Goal: Task Accomplishment & Management: Manage account settings

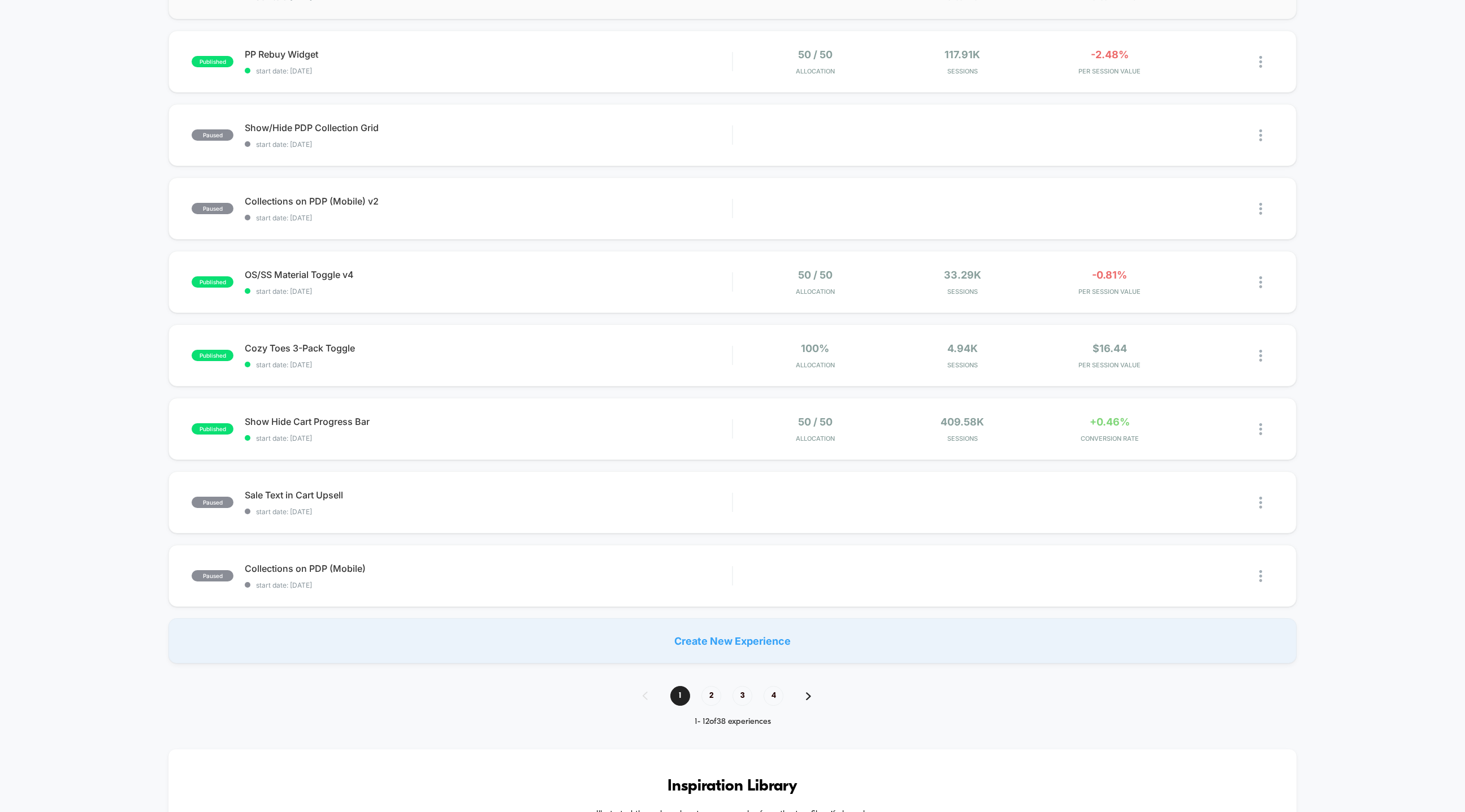
scroll to position [482, 0]
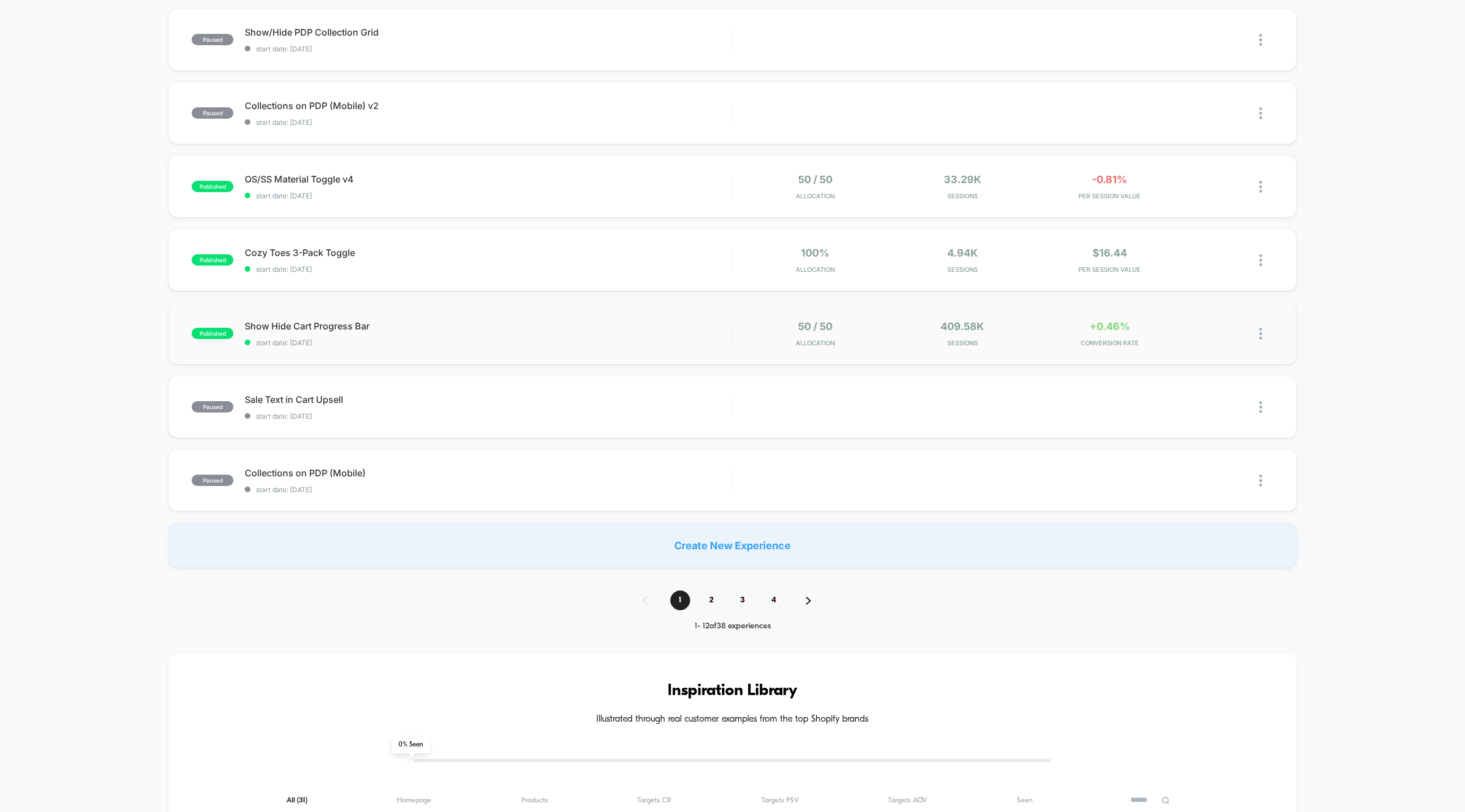
click at [867, 337] on div "50 / 50 Allocation" at bounding box center [815, 334] width 142 height 27
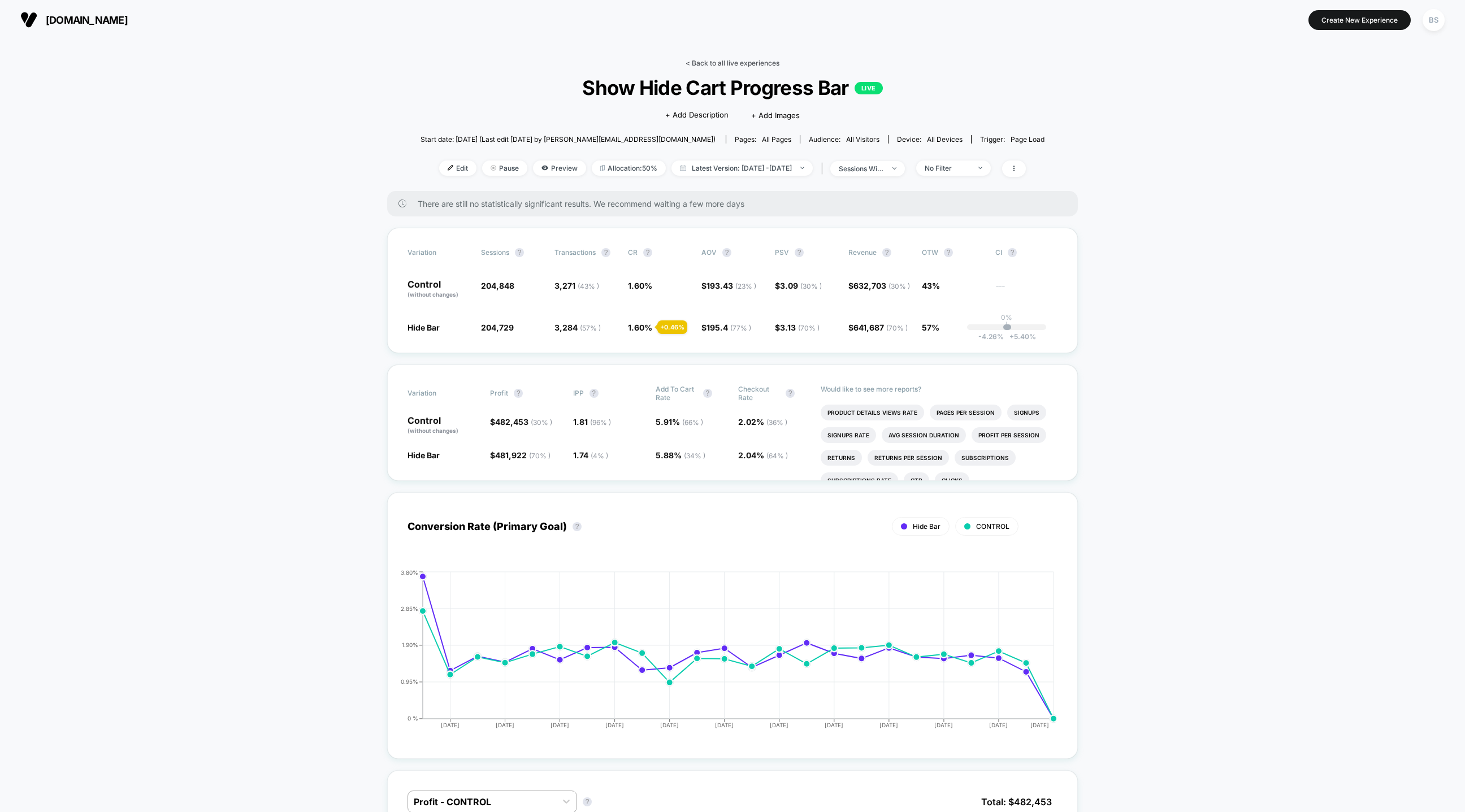
click at [740, 63] on link "< Back to all live experiences" at bounding box center [732, 63] width 94 height 8
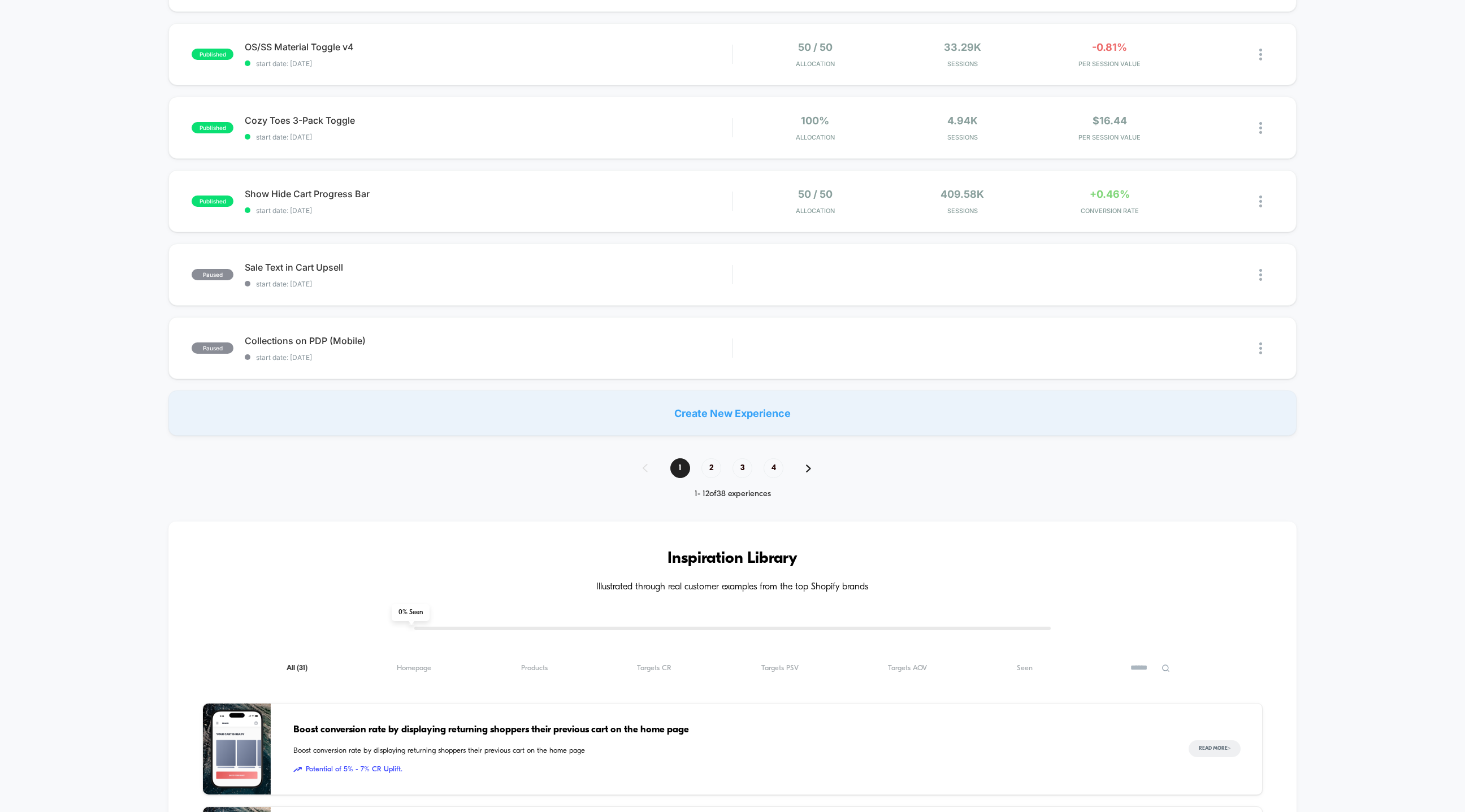
scroll to position [551, 0]
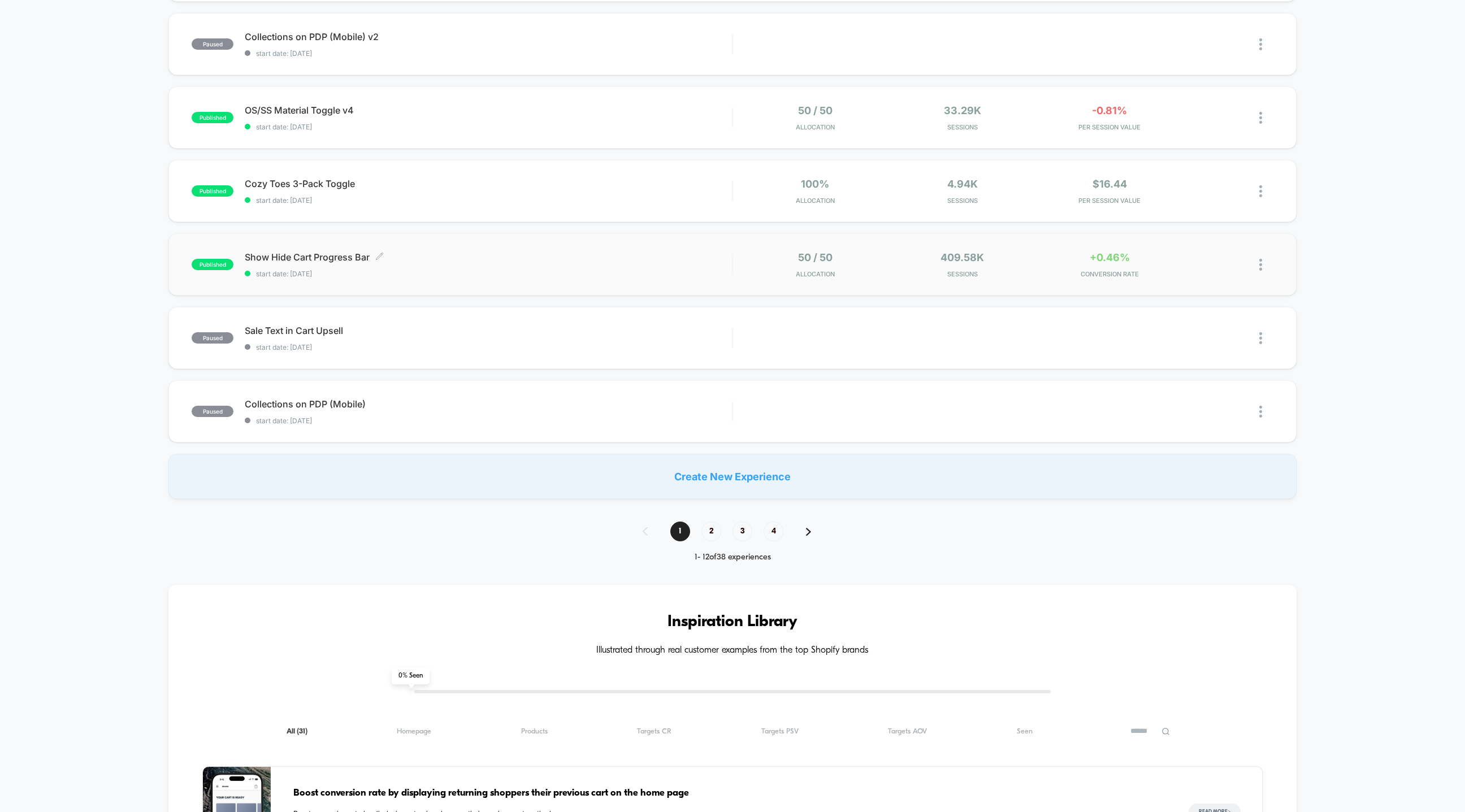
click at [592, 273] on span "start date: [DATE]" at bounding box center [488, 273] width 487 height 8
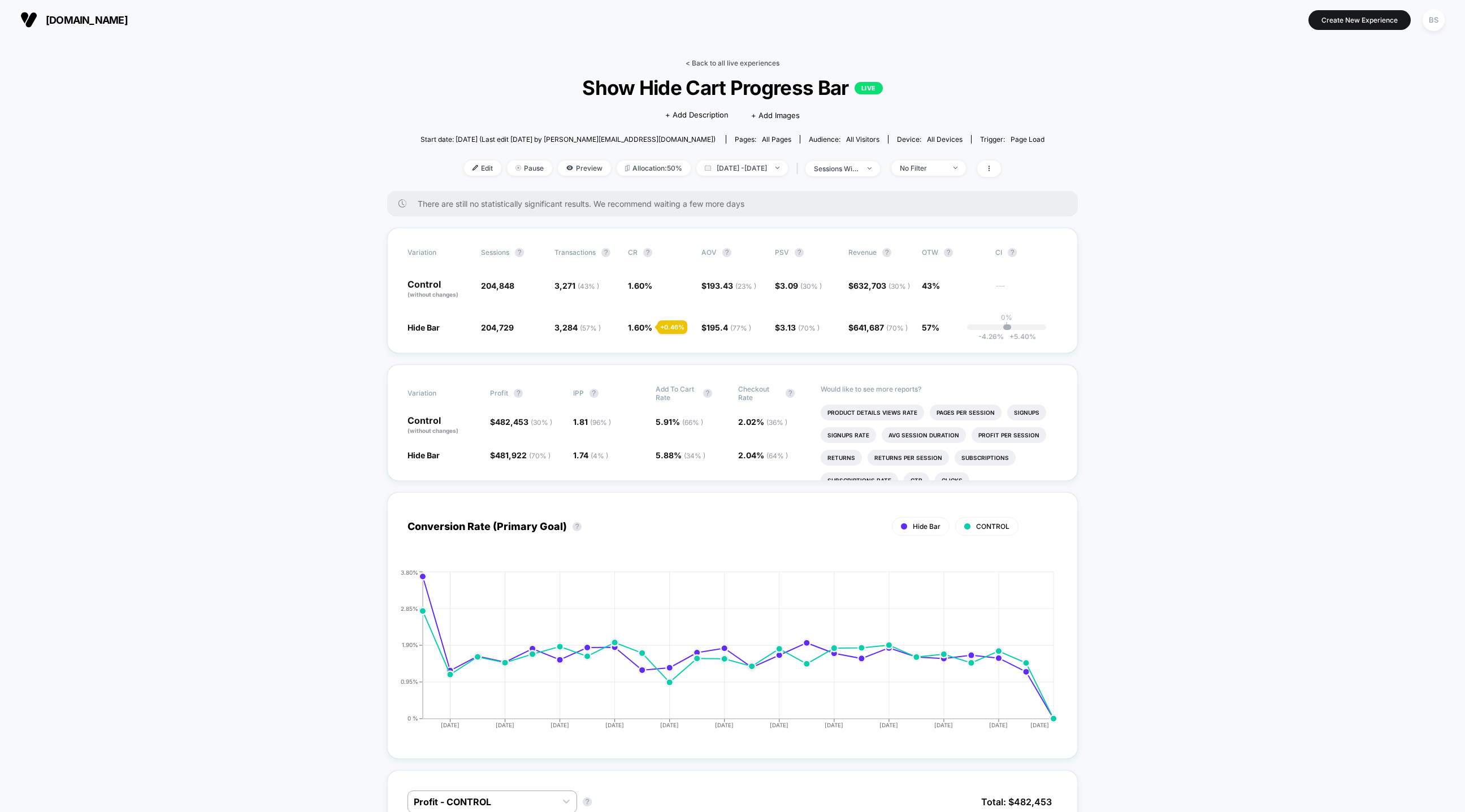
click at [697, 62] on link "< Back to all live experiences" at bounding box center [732, 63] width 94 height 8
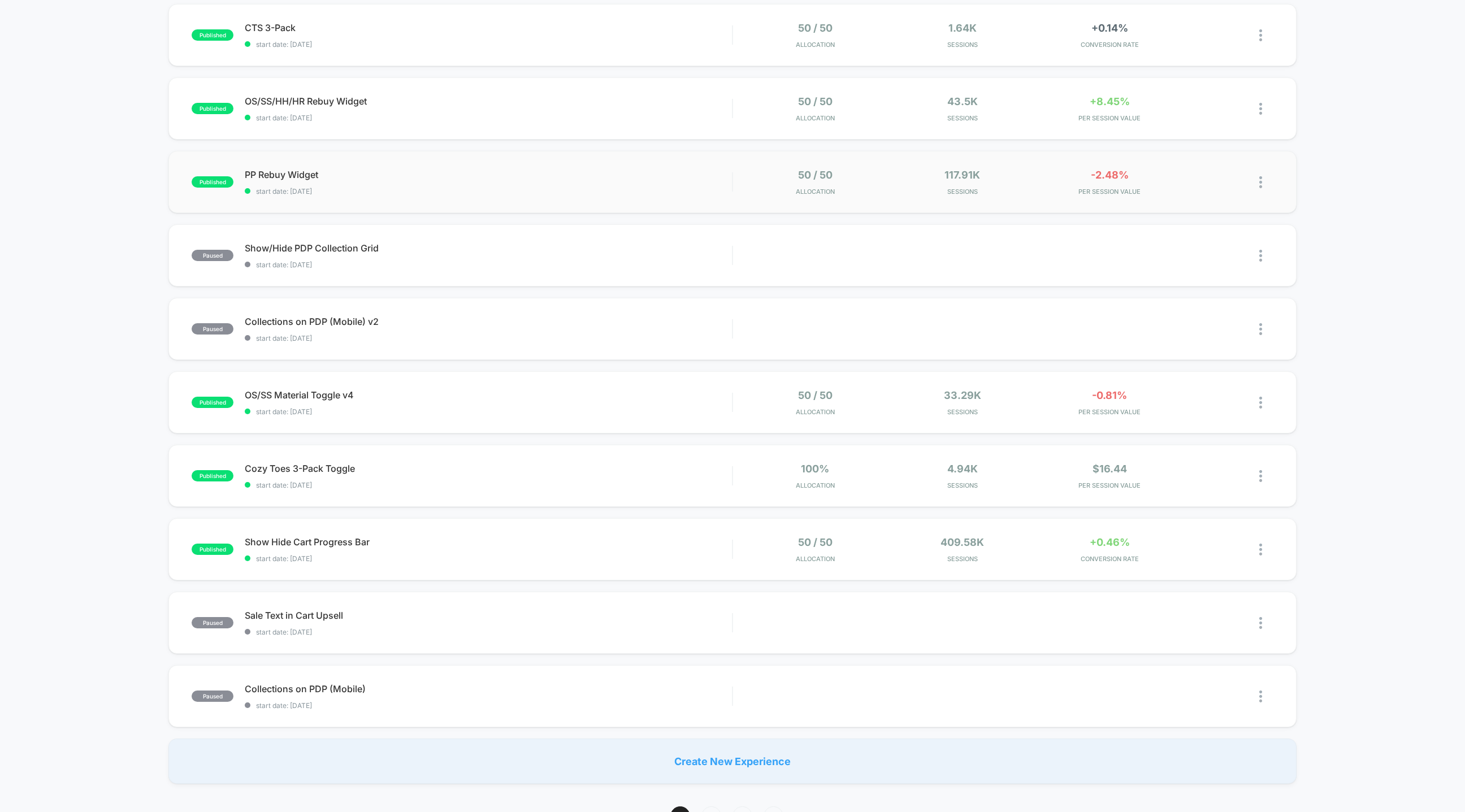
scroll to position [148, 0]
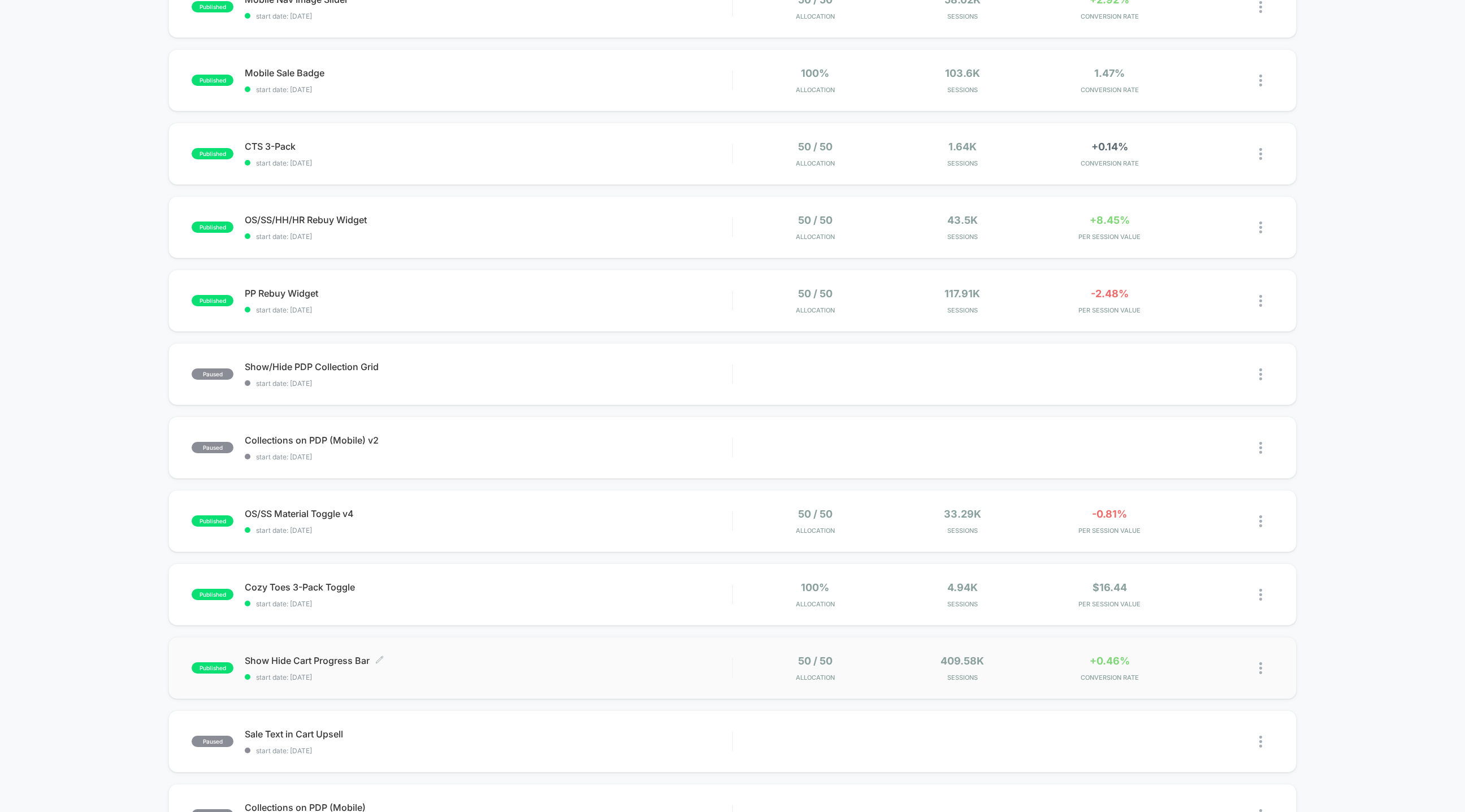
click at [633, 674] on span "start date: [DATE]" at bounding box center [488, 677] width 487 height 8
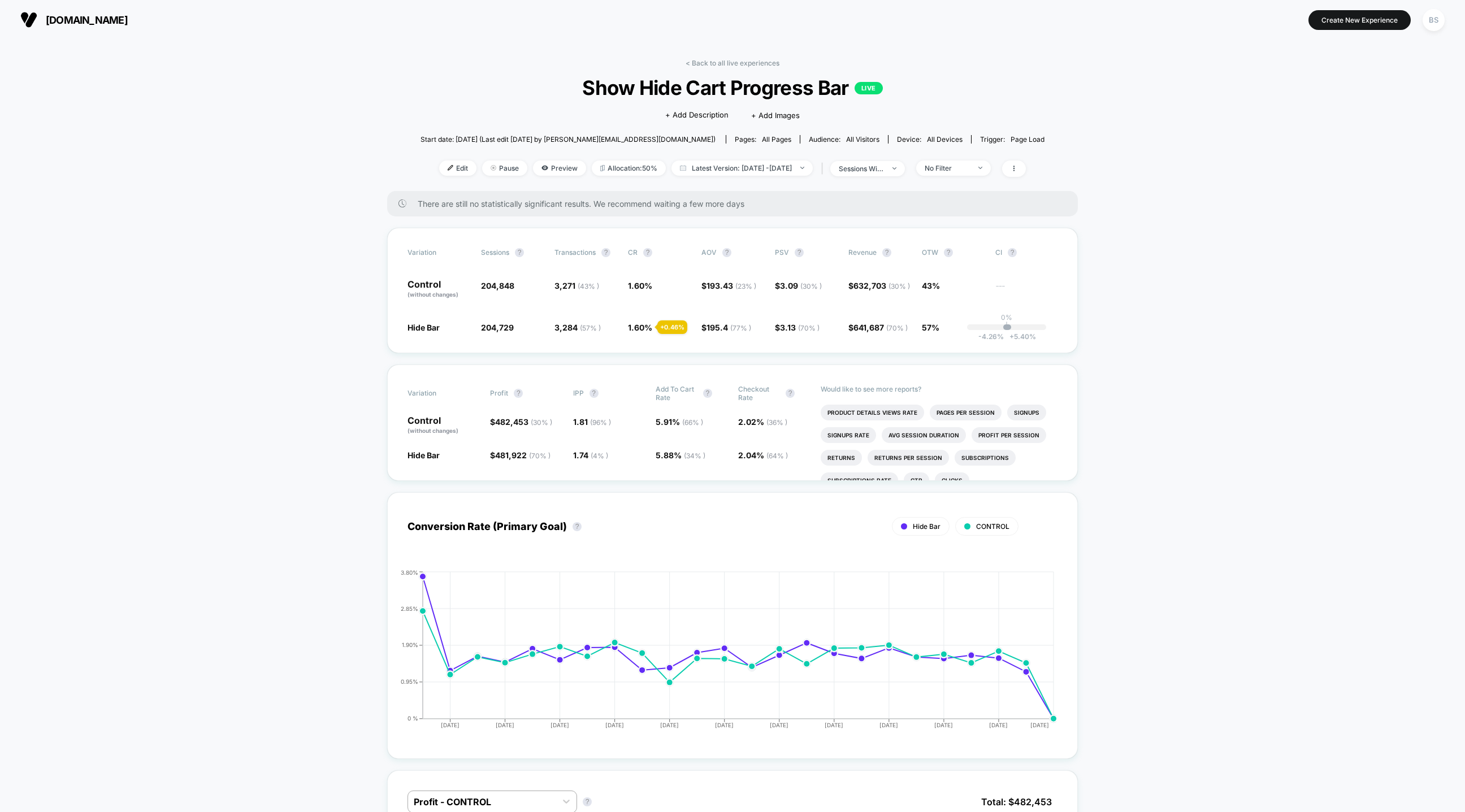
click at [703, 65] on link "< Back to all live experiences" at bounding box center [732, 63] width 94 height 8
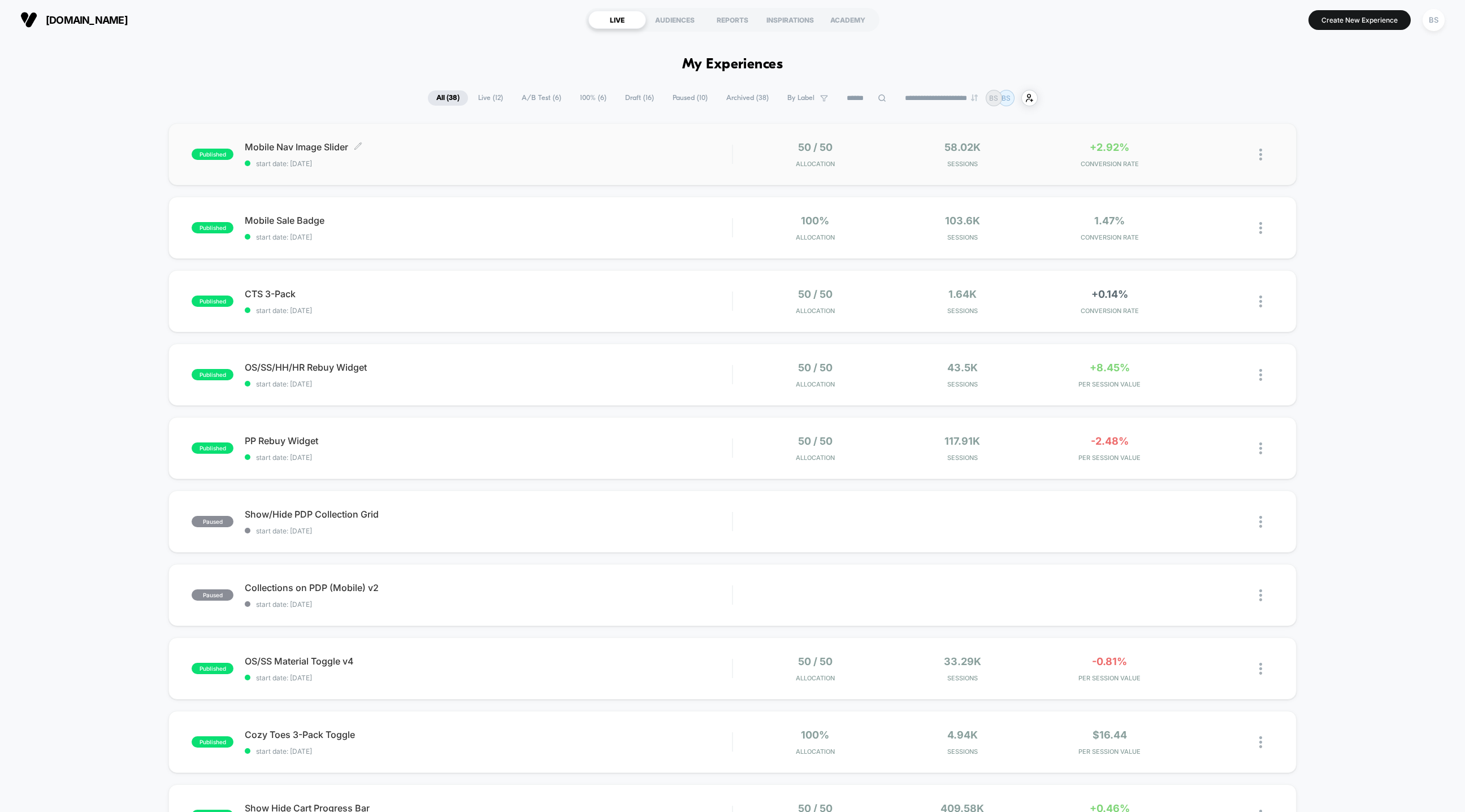
click at [636, 151] on span "Mobile Nav Image Slider Click to edit experience details" at bounding box center [488, 147] width 487 height 11
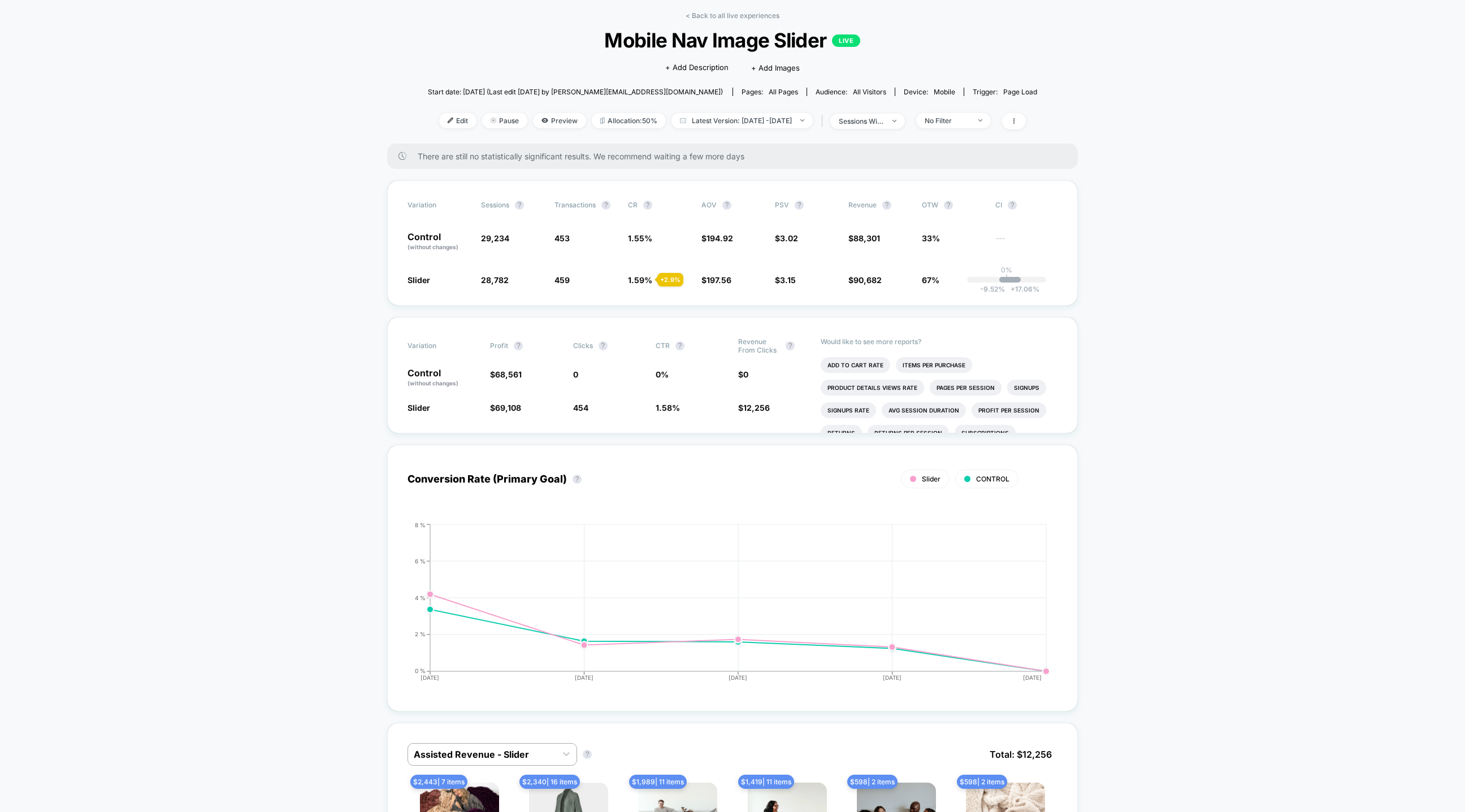
scroll to position [61, 0]
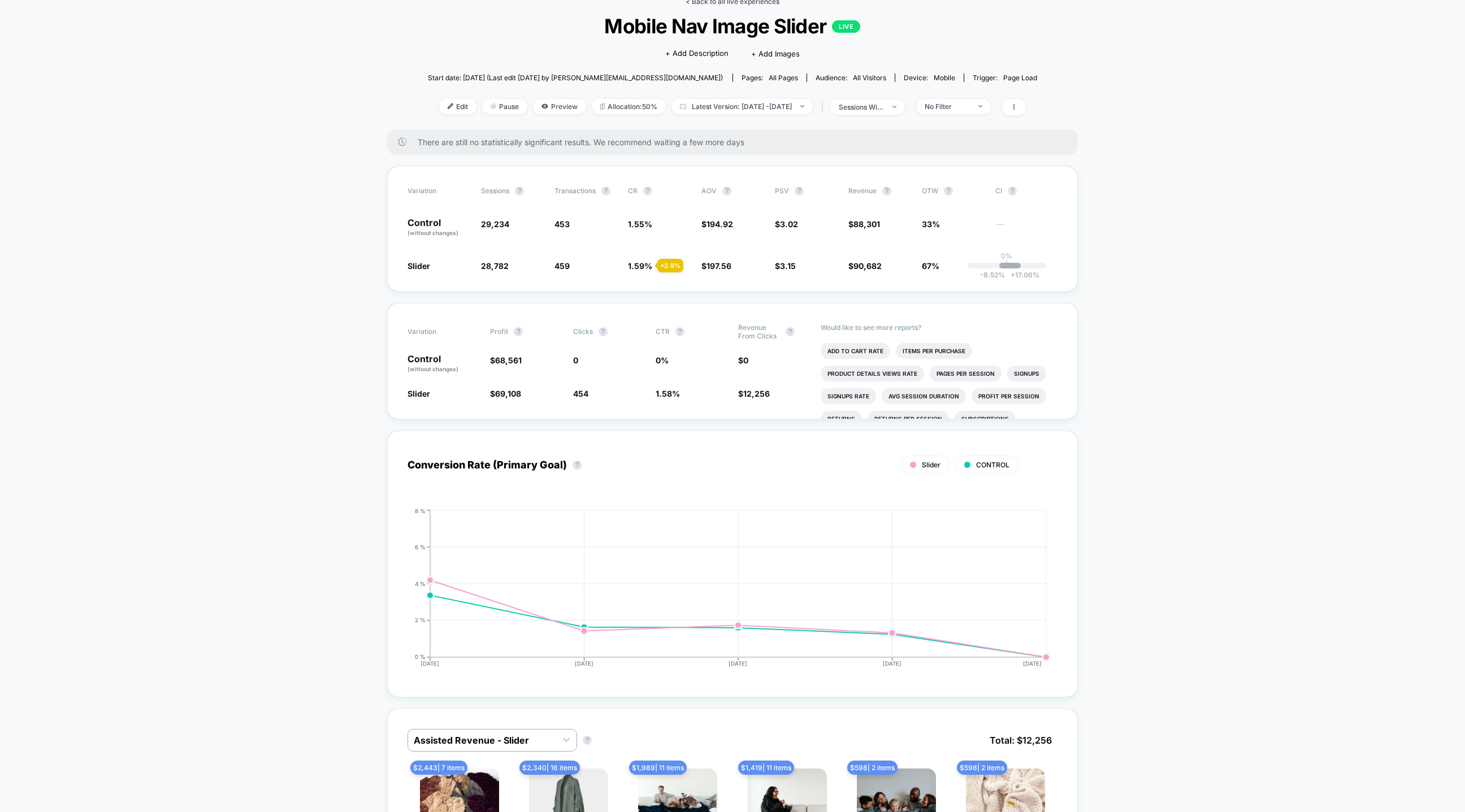
click at [698, 4] on link "< Back to all live experiences" at bounding box center [732, 1] width 94 height 8
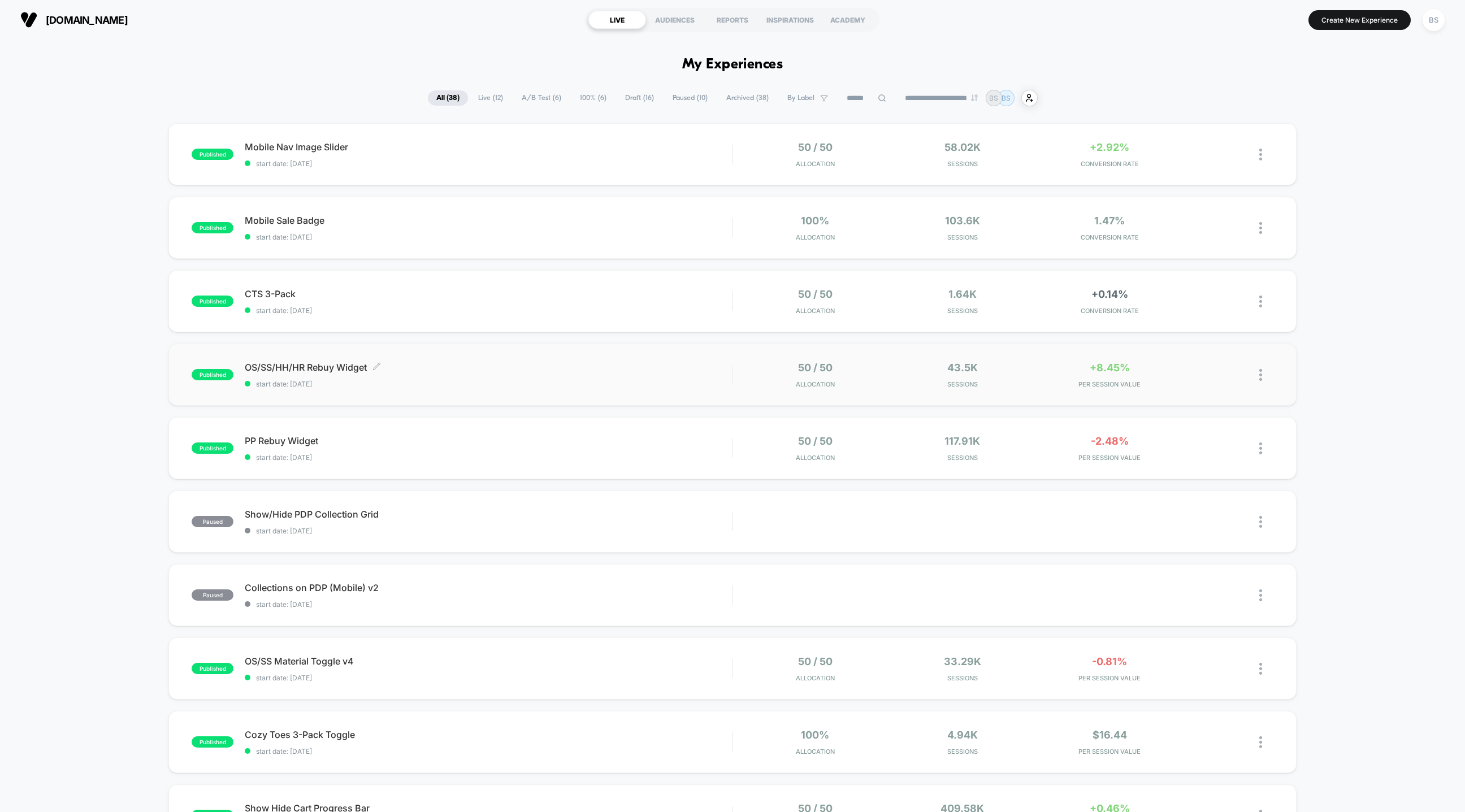
click at [521, 383] on span "start date: [DATE]" at bounding box center [488, 383] width 487 height 8
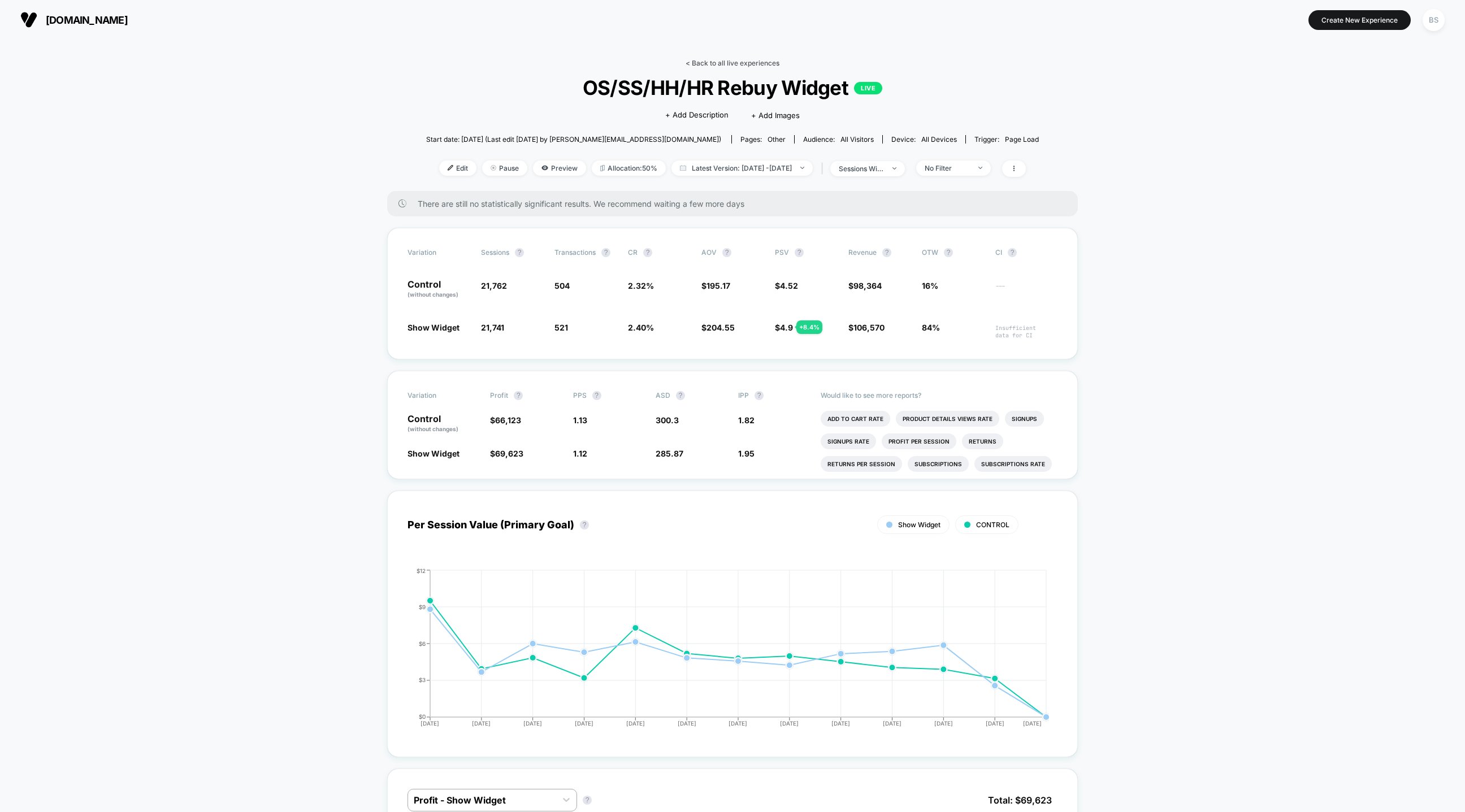
click at [728, 65] on link "< Back to all live experiences" at bounding box center [732, 63] width 94 height 8
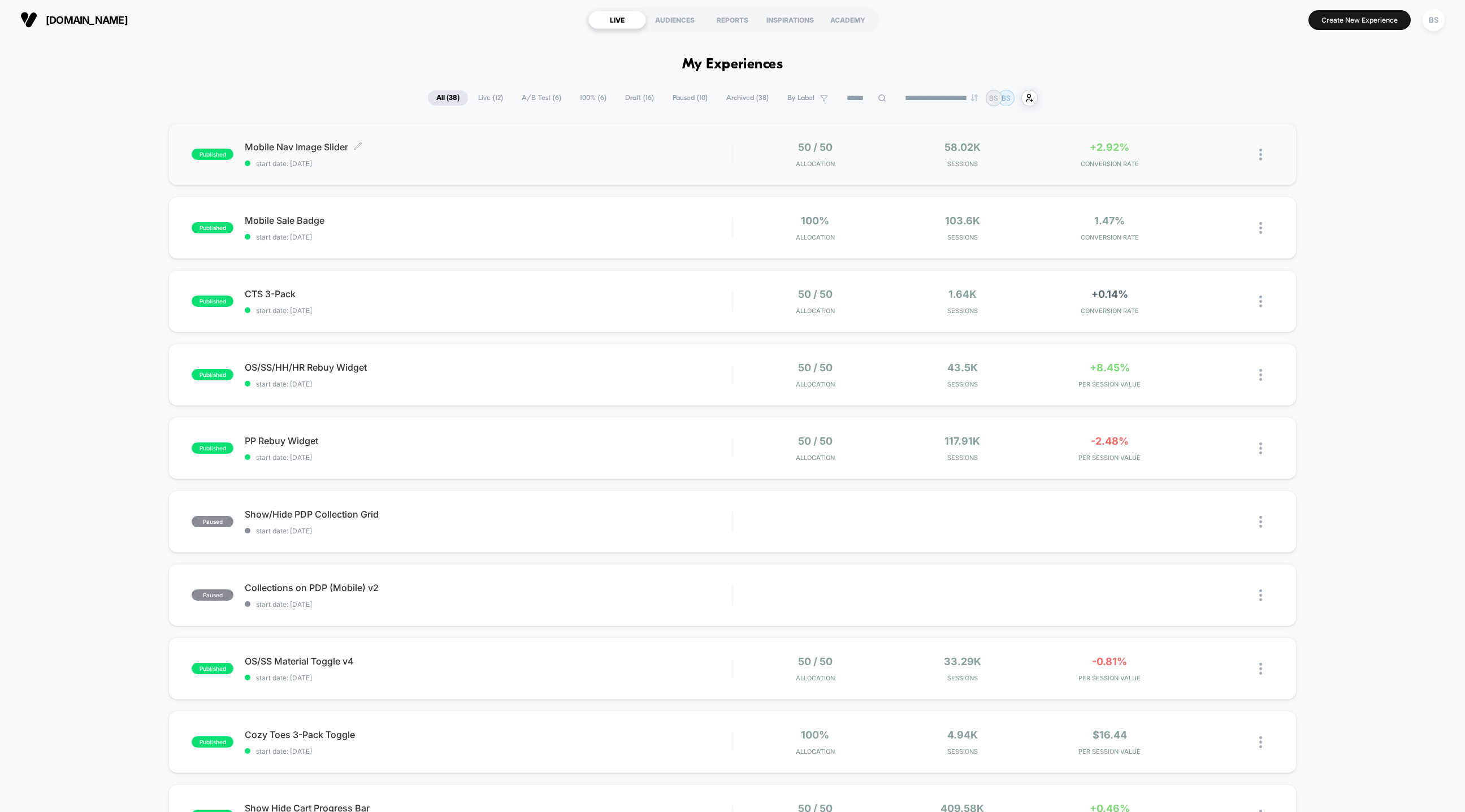
click at [680, 155] on div "Mobile Nav Image Slider Click to edit experience details Click to edit experien…" at bounding box center [488, 155] width 487 height 27
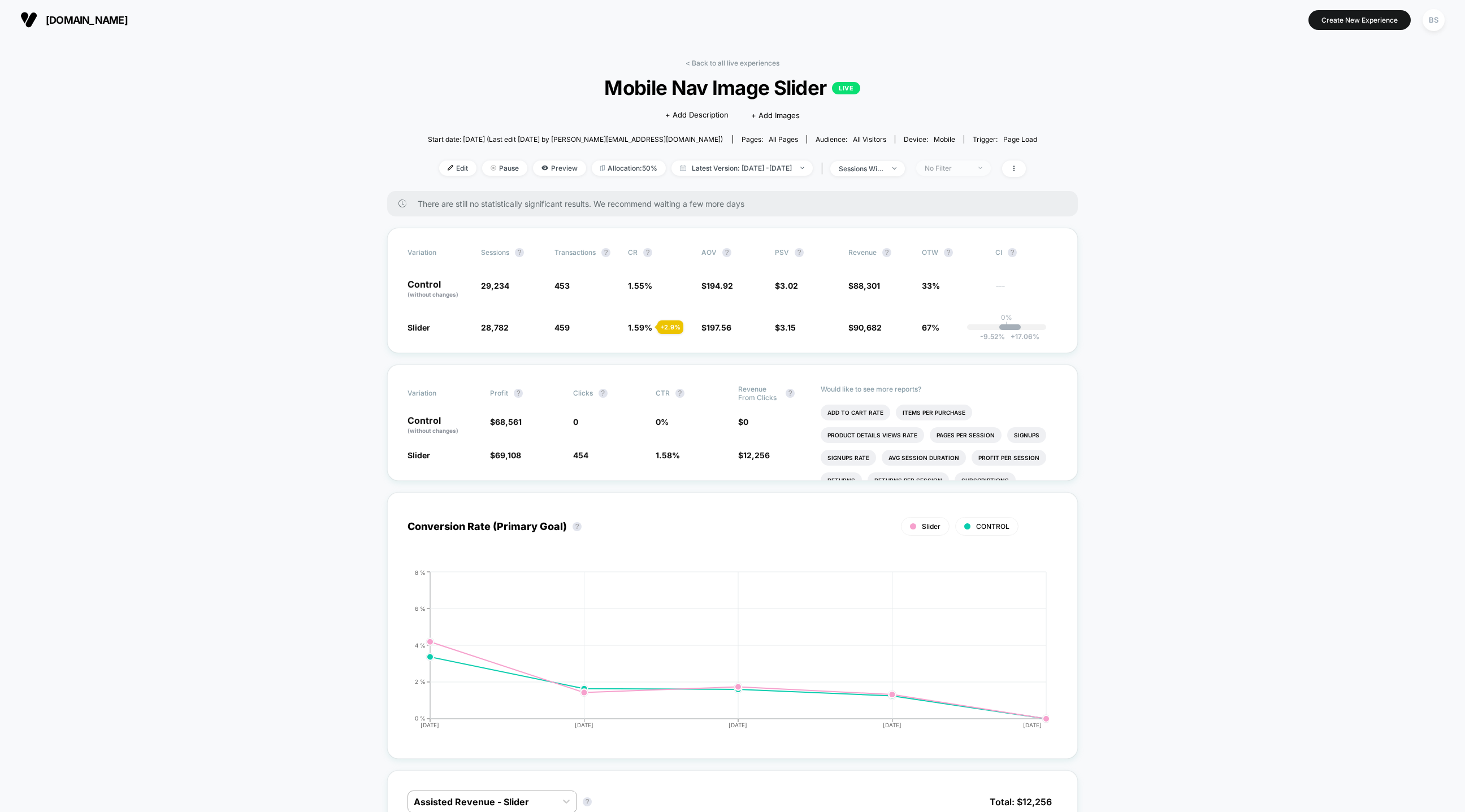
click at [970, 169] on div "No Filter" at bounding box center [947, 168] width 45 height 8
click at [950, 262] on div "Mobile Visitors ? Desktop Visitors ? Returning Visitors ? New Visitors ? No Fil…" at bounding box center [969, 273] width 138 height 172
click at [950, 257] on span "Returning Visitors" at bounding box center [967, 255] width 65 height 10
click at [946, 329] on button "Save" at bounding box center [968, 332] width 103 height 18
click at [970, 164] on div "Returning Visitors" at bounding box center [947, 168] width 45 height 8
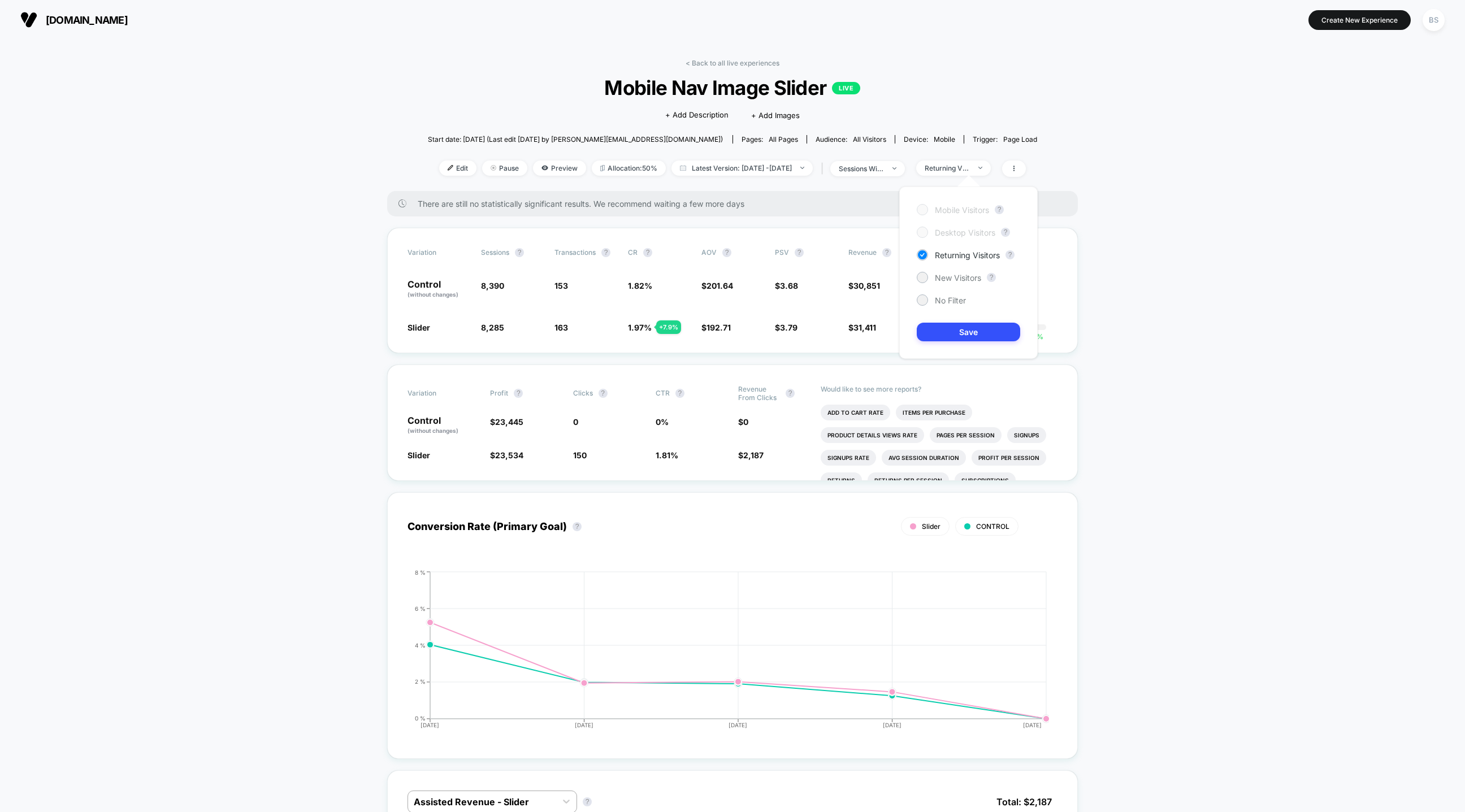
click at [962, 271] on div "Mobile Visitors ? Desktop Visitors ? Returning Visitors ? New Visitors ? No Fil…" at bounding box center [969, 273] width 138 height 172
click at [957, 320] on div "Mobile Visitors ? Desktop Visitors ? Returning Visitors ? New Visitors ? No Fil…" at bounding box center [969, 273] width 138 height 172
click at [962, 284] on div "Mobile Visitors ? Desktop Visitors ? Returning Visitors ? New Visitors ? No Fil…" at bounding box center [969, 273] width 138 height 172
click at [962, 280] on span "New Visitors" at bounding box center [958, 278] width 46 height 10
click at [959, 329] on button "Save" at bounding box center [968, 332] width 103 height 18
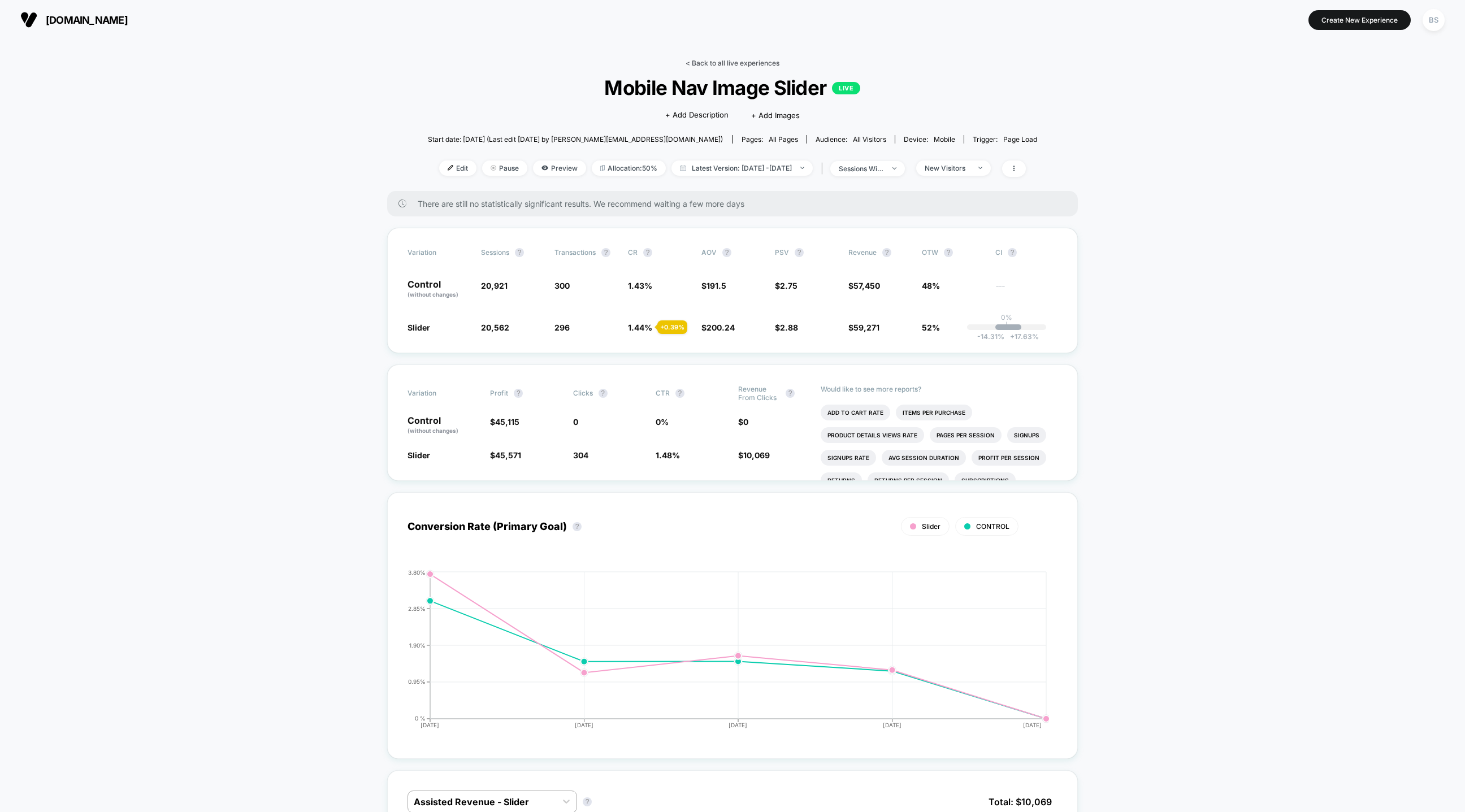
click at [708, 61] on link "< Back to all live experiences" at bounding box center [732, 63] width 94 height 8
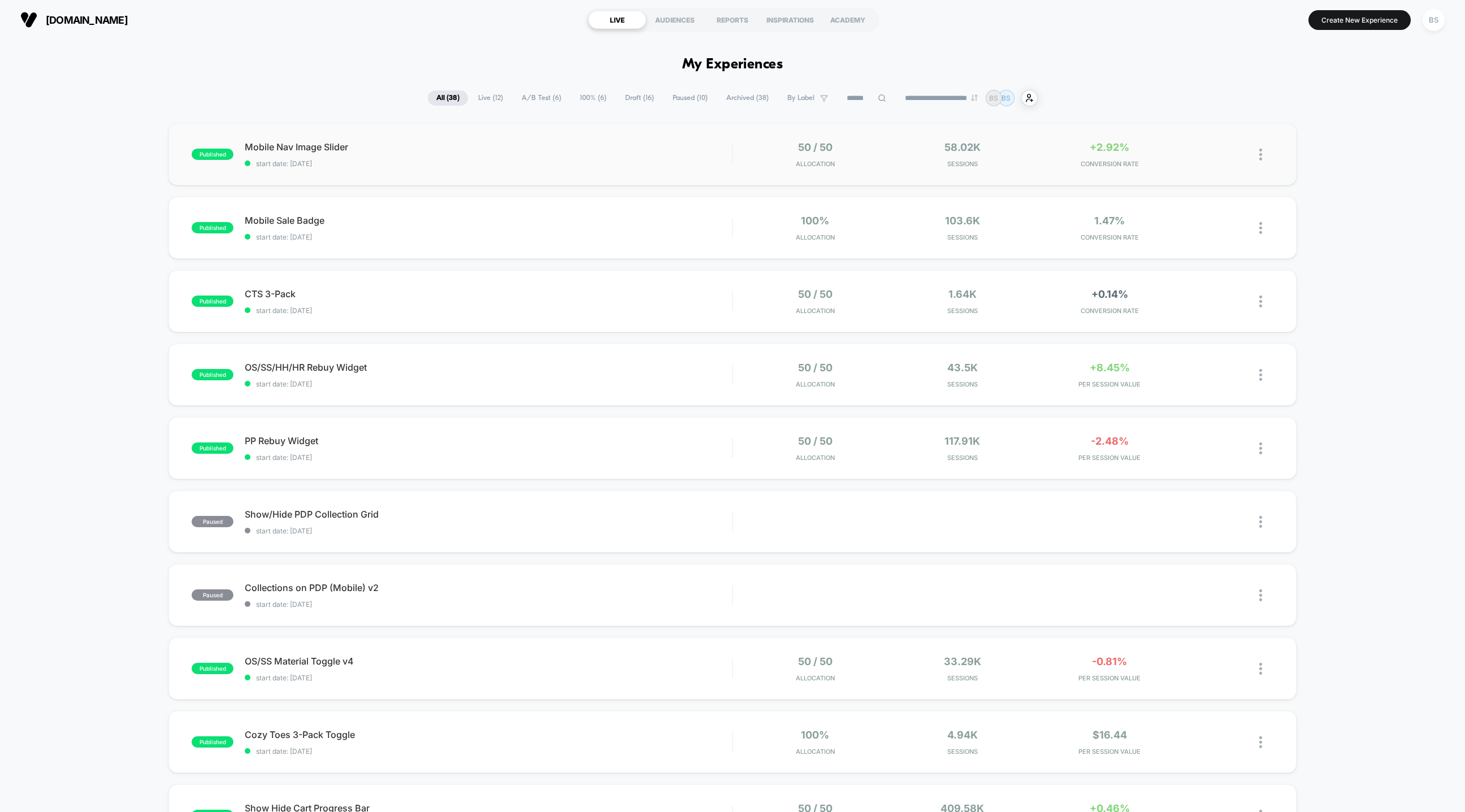
click at [701, 175] on div "published Mobile Nav Image Slider start date: [DATE] 50 / 50 Allocation 58.02k …" at bounding box center [733, 154] width 1128 height 62
click at [872, 357] on div "published OS/SS/HH/HR Rebuy Widget start date: [DATE] 50 / 50 Allocation 43.5k …" at bounding box center [733, 375] width 1128 height 62
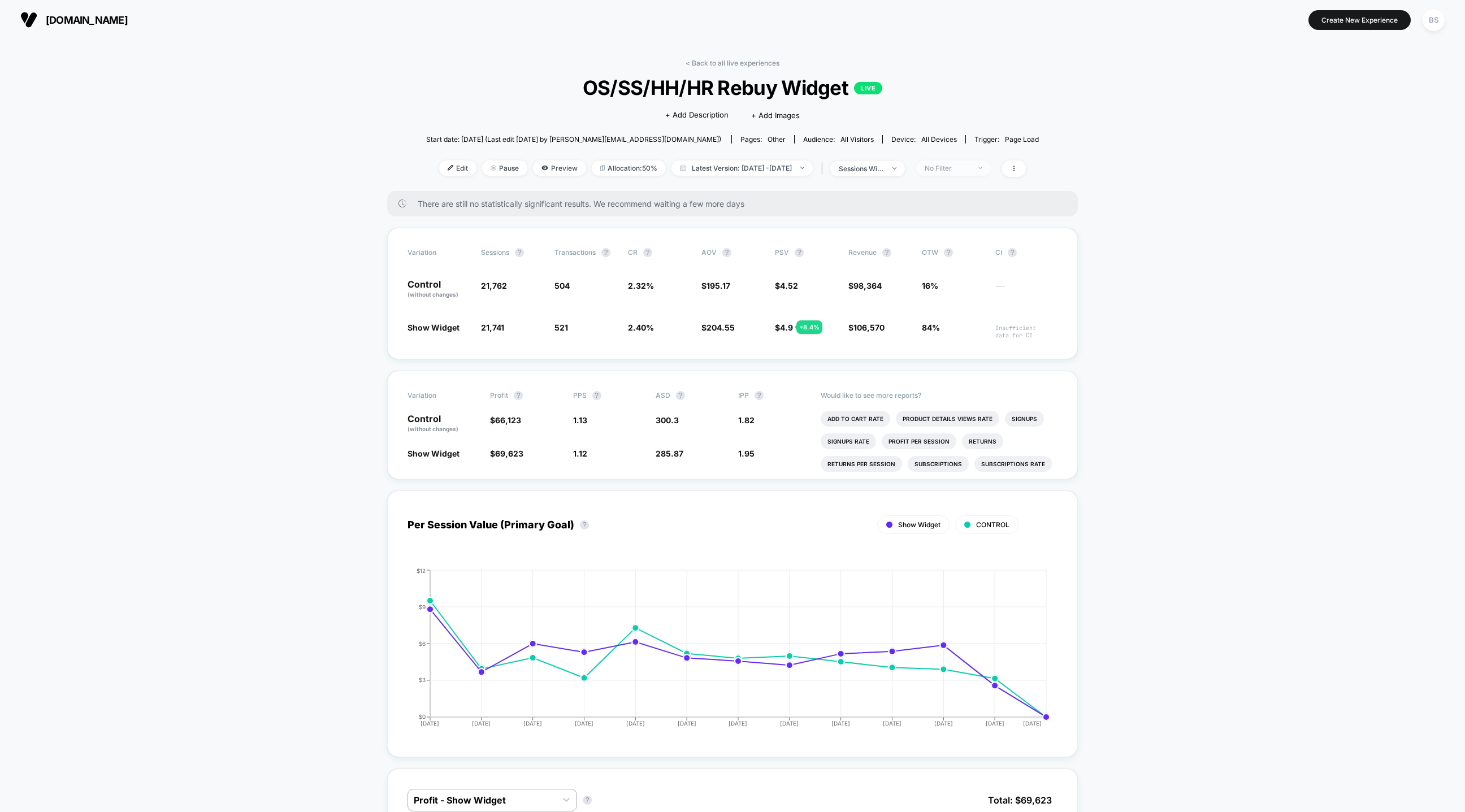
click at [991, 162] on span "No Filter" at bounding box center [953, 168] width 75 height 15
click at [965, 224] on div "Mobile Visitors ? Desktop Visitors ? Returning Visitors ? New Visitors ? No Fil…" at bounding box center [971, 273] width 138 height 172
click at [965, 234] on span "Desktop Visitors" at bounding box center [967, 232] width 60 height 10
click at [967, 225] on div "Mobile Visitors ? Desktop Visitors ? Returning Visitors ? New Visitors ? No Fil…" at bounding box center [971, 273] width 138 height 172
click at [947, 328] on button "Save" at bounding box center [971, 332] width 103 height 18
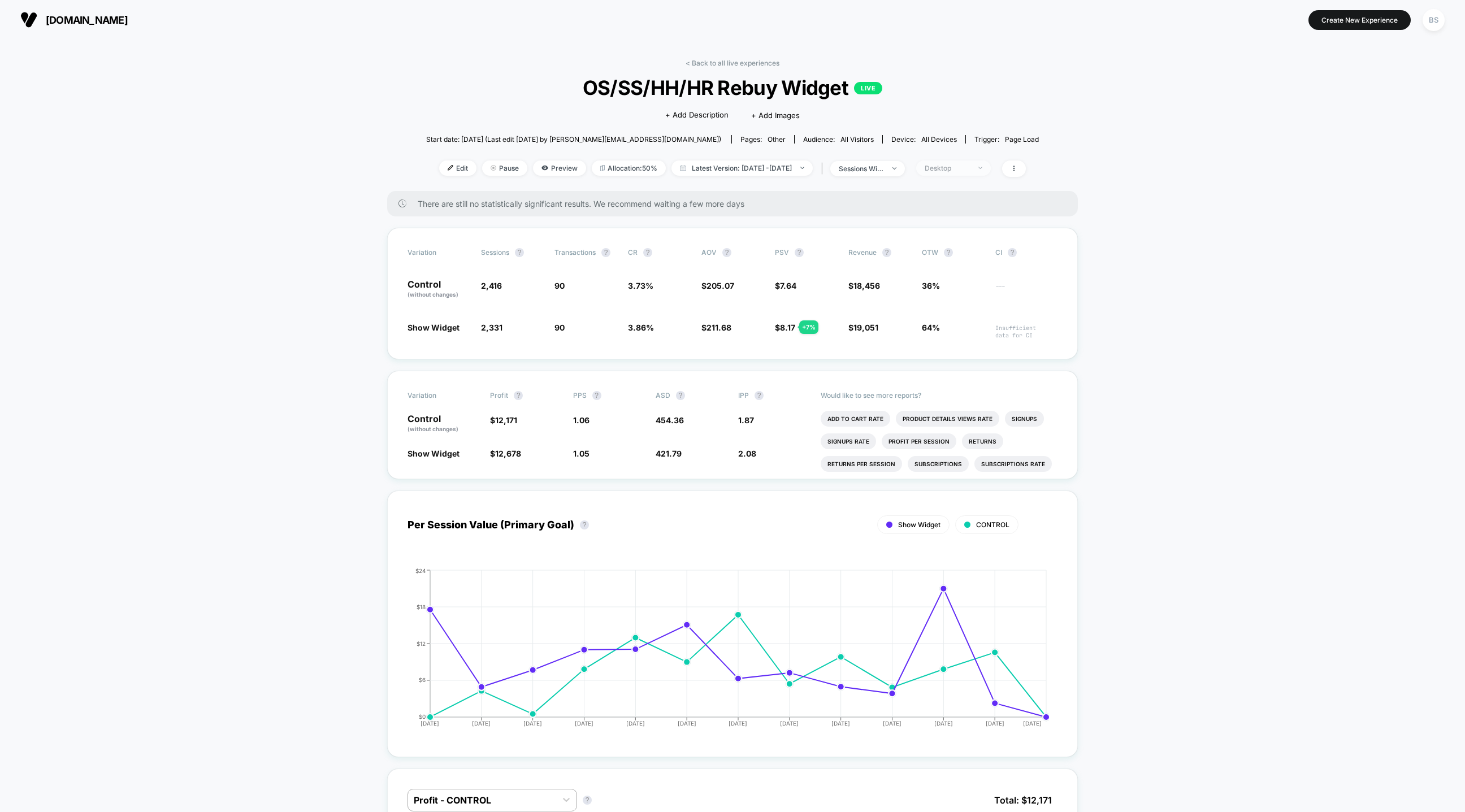
click at [983, 169] on img at bounding box center [980, 168] width 4 height 3
click at [965, 215] on div "Mobile Visitors ? Desktop Visitors ? Returning Visitors ? New Visitors ? No Fil…" at bounding box center [971, 273] width 138 height 172
click at [965, 211] on span "Mobile Visitors" at bounding box center [964, 210] width 55 height 10
click at [957, 329] on button "Save" at bounding box center [971, 332] width 103 height 18
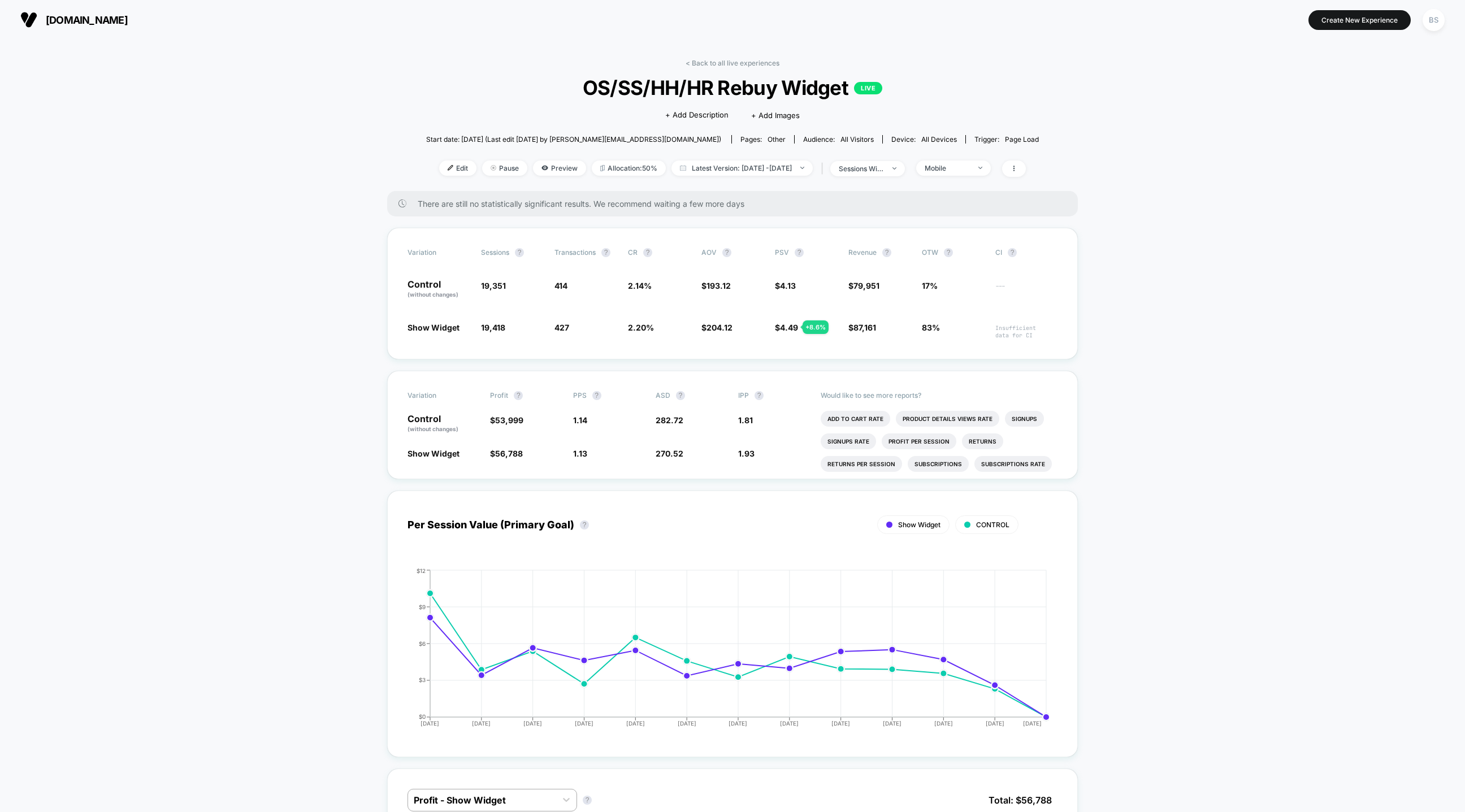
click at [992, 175] on div "Edit Pause Preview Allocation: 50% Latest Version: Aug 28, 2025 - Sep 8, 2025 |…" at bounding box center [732, 169] width 612 height 16
click at [991, 170] on span "Mobile" at bounding box center [953, 168] width 75 height 15
click at [967, 250] on span "Returning Visitors" at bounding box center [969, 255] width 65 height 10
click at [957, 332] on button "Save" at bounding box center [971, 332] width 103 height 18
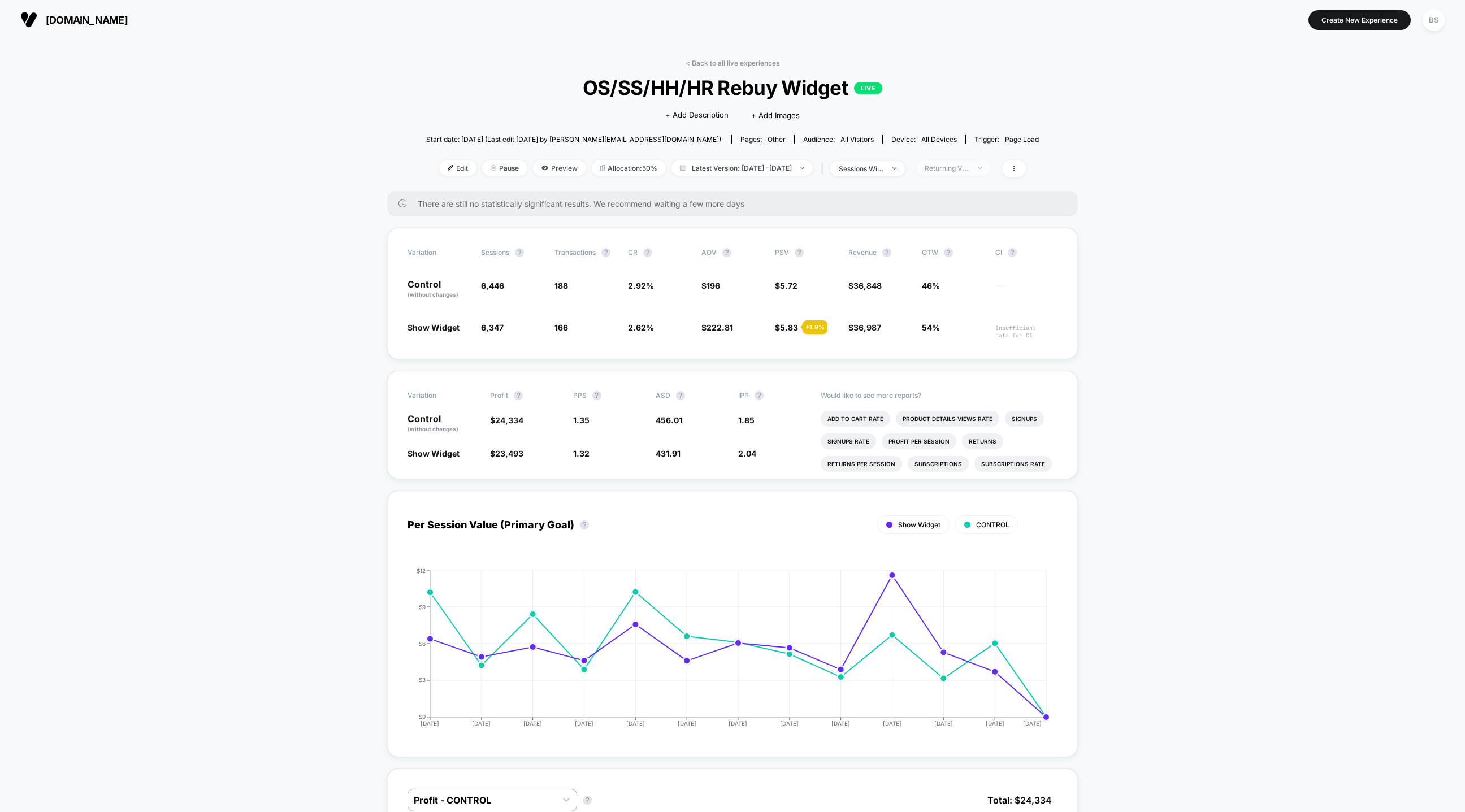
click at [978, 162] on span "Returning Visitors" at bounding box center [953, 168] width 75 height 15
click at [936, 222] on div "Mobile Visitors ? Desktop Visitors ? Returning Visitors ? New Visitors ? No Fil…" at bounding box center [971, 273] width 138 height 172
click at [937, 273] on span "New Visitors" at bounding box center [960, 278] width 46 height 10
click at [936, 309] on div "Mobile Visitors ? Desktop Visitors ? Returning Visitors ? New Visitors ? No Fil…" at bounding box center [971, 273] width 138 height 172
click at [936, 316] on div "Mobile Visitors ? Desktop Visitors ? Returning Visitors ? New Visitors ? No Fil…" at bounding box center [971, 273] width 138 height 172
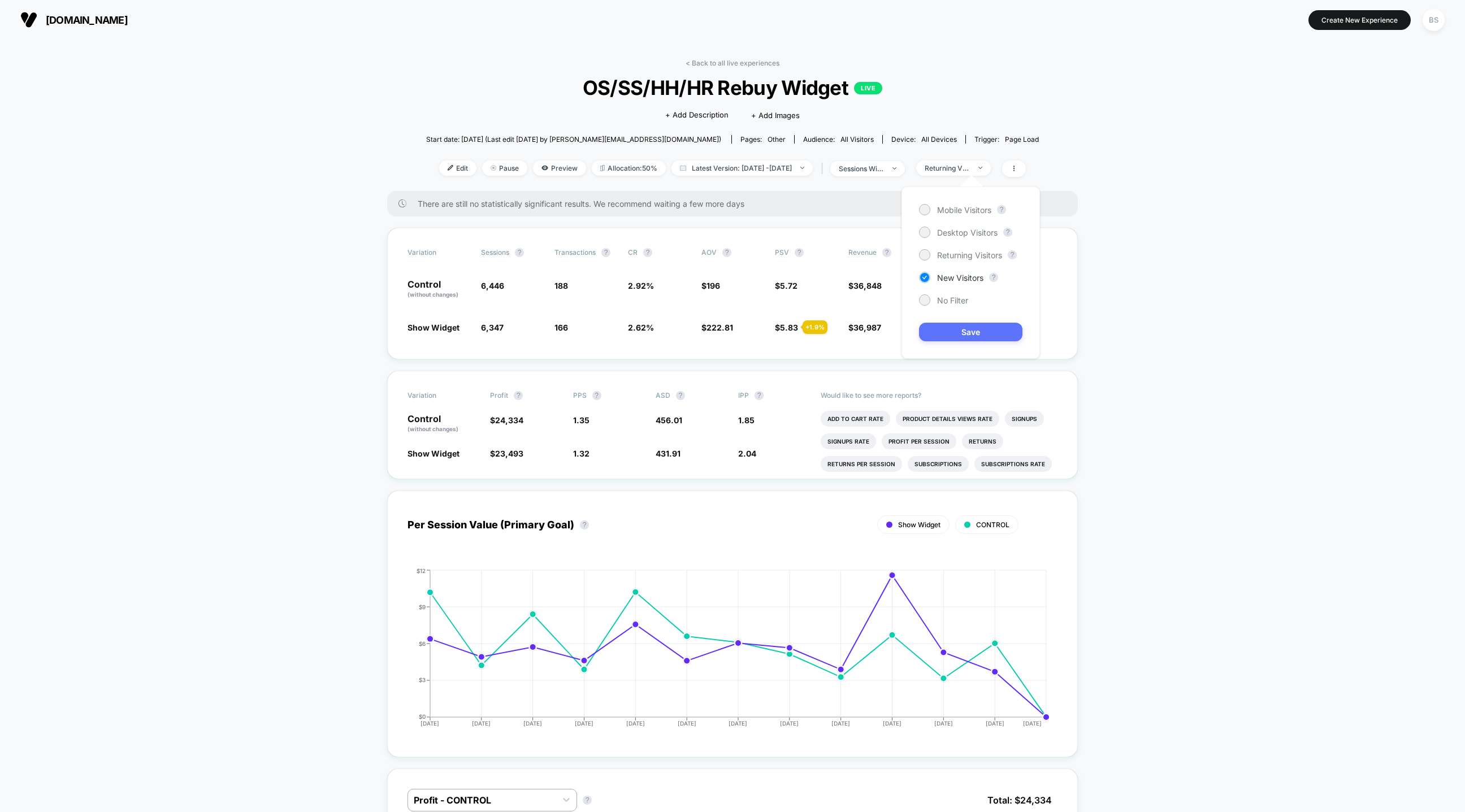
click at [936, 328] on button "Save" at bounding box center [971, 332] width 103 height 18
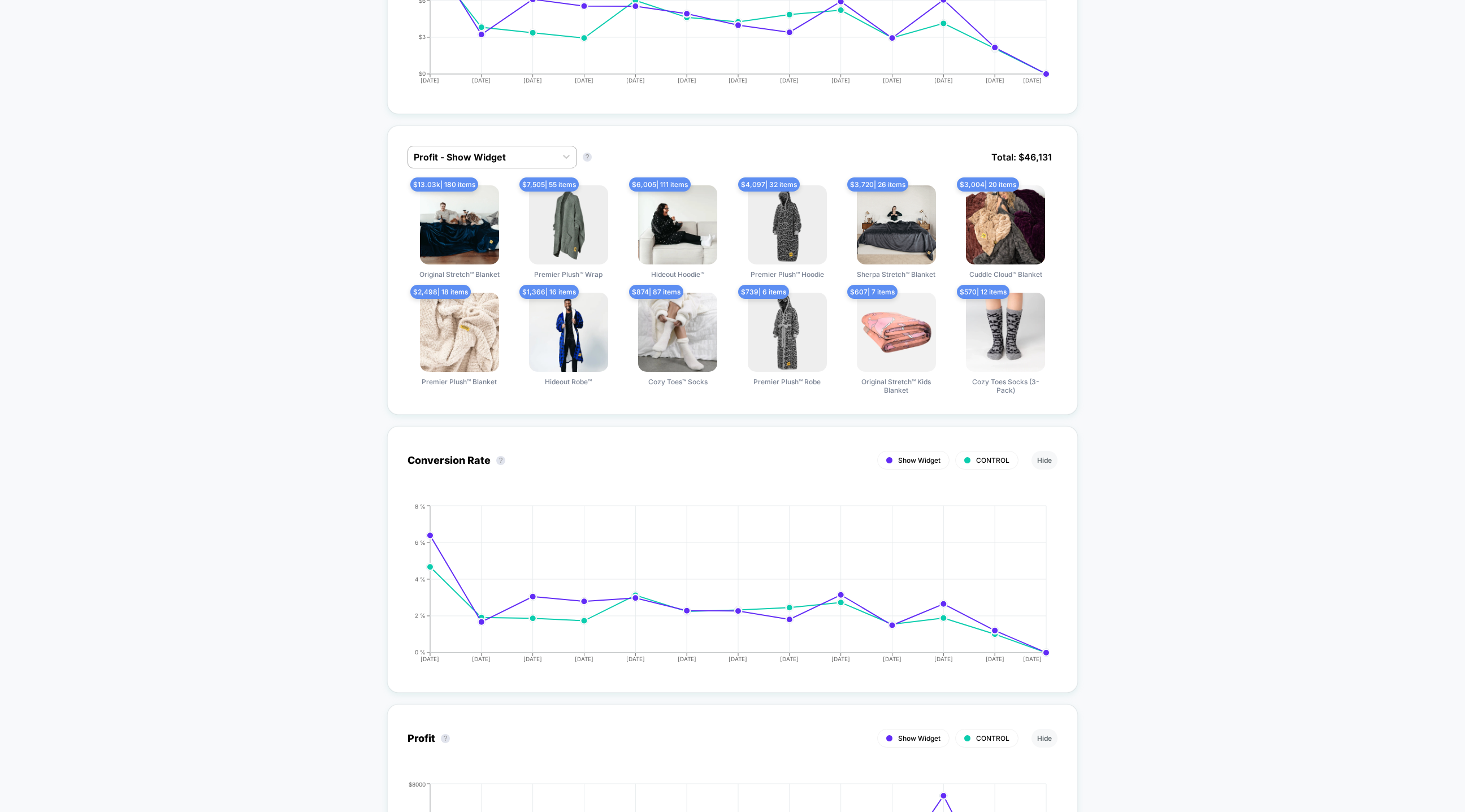
scroll to position [654, 0]
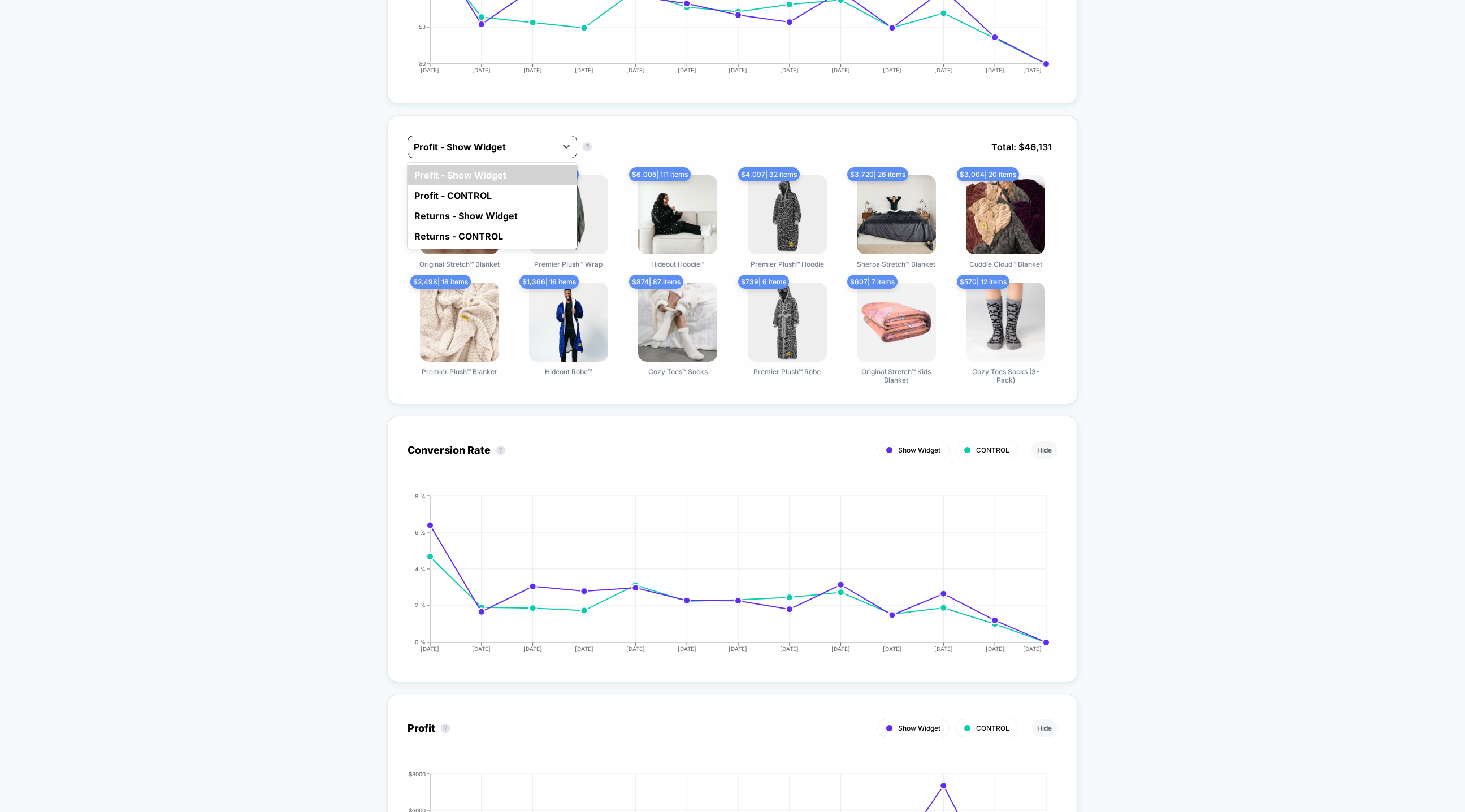
click at [513, 146] on div at bounding box center [482, 146] width 137 height 13
click at [495, 188] on div "Profit - CONTROL" at bounding box center [492, 195] width 169 height 20
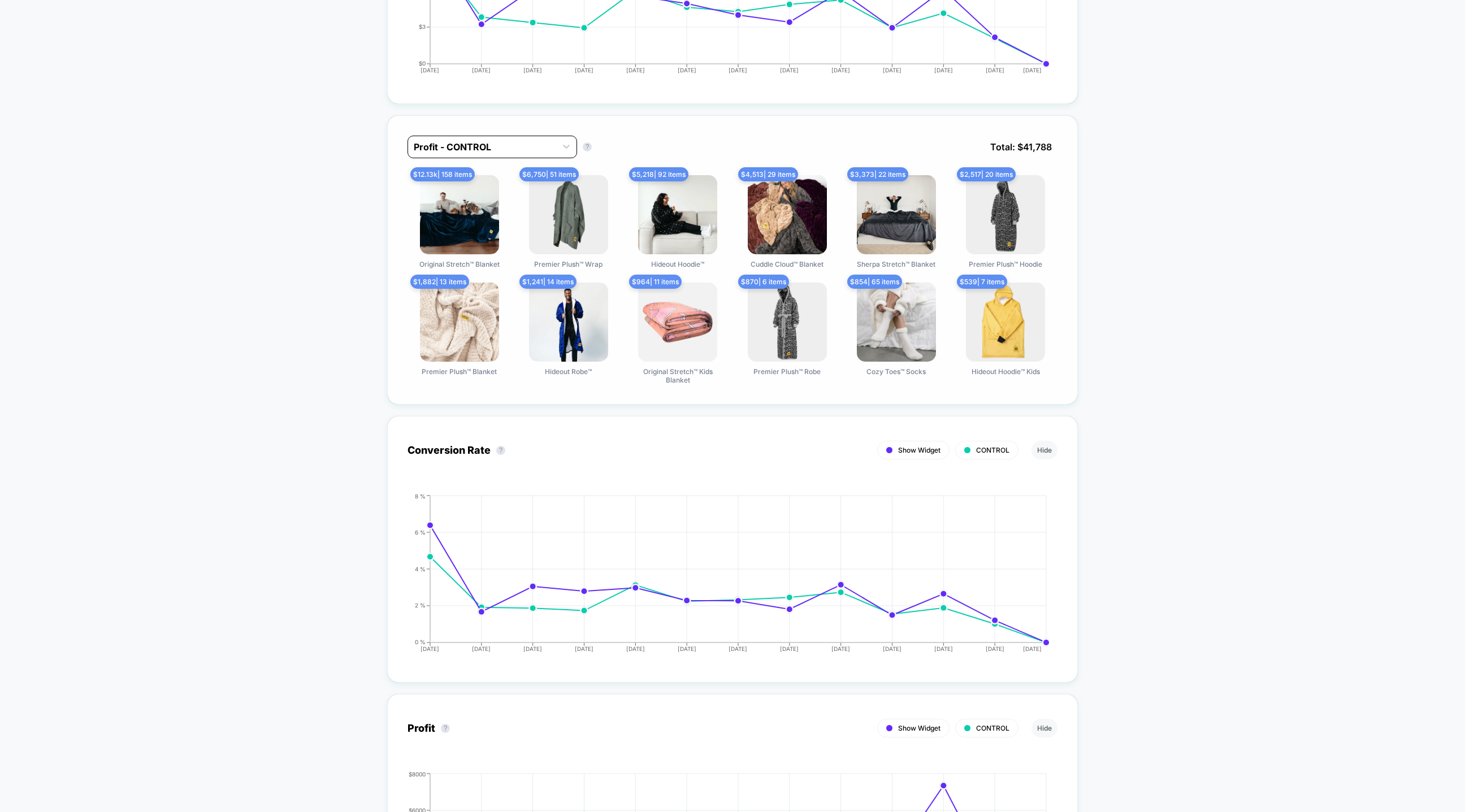
click at [518, 136] on div "Profit - CONTROL" at bounding box center [492, 147] width 169 height 23
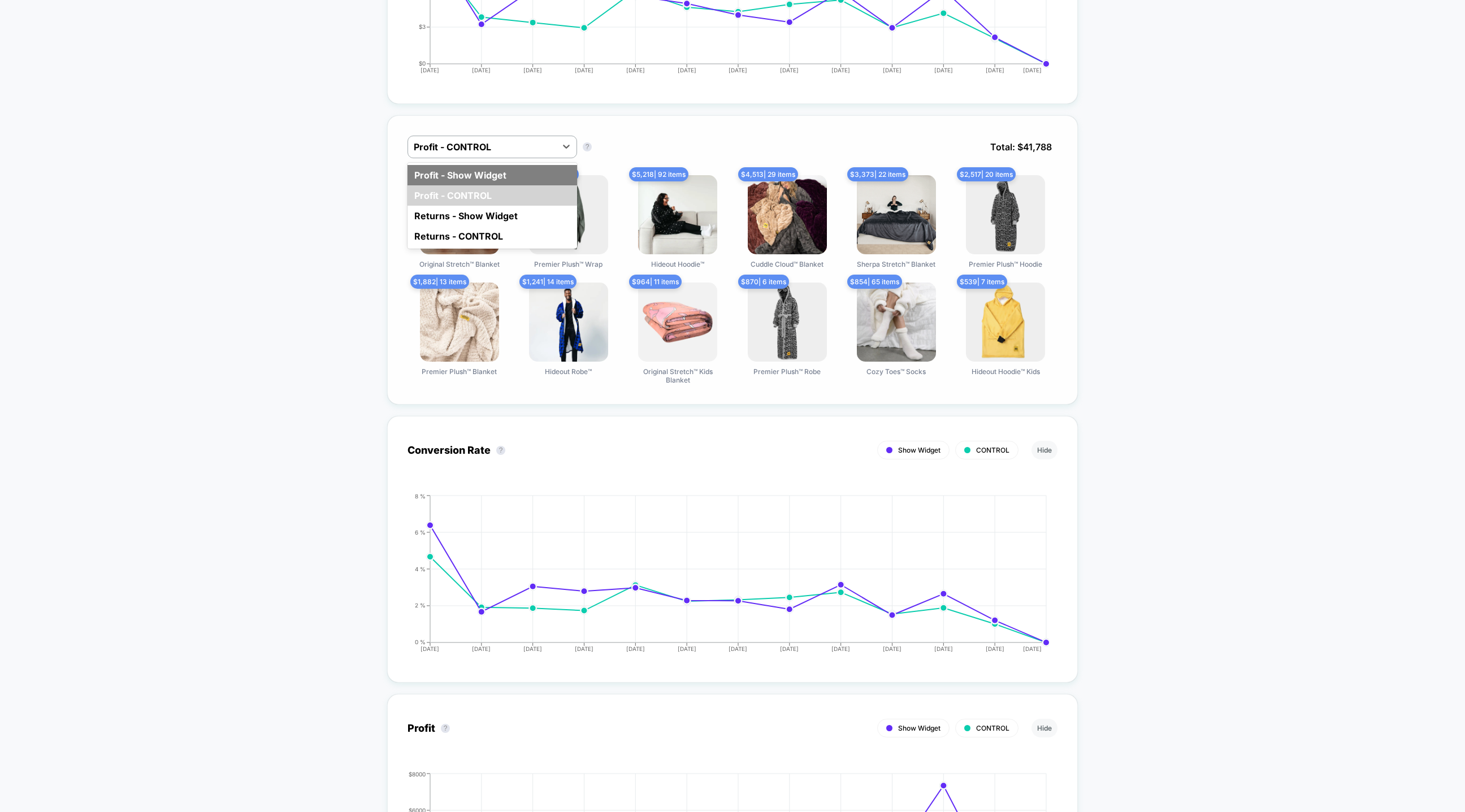
click at [498, 176] on div "Profit - Show Widget" at bounding box center [492, 175] width 169 height 20
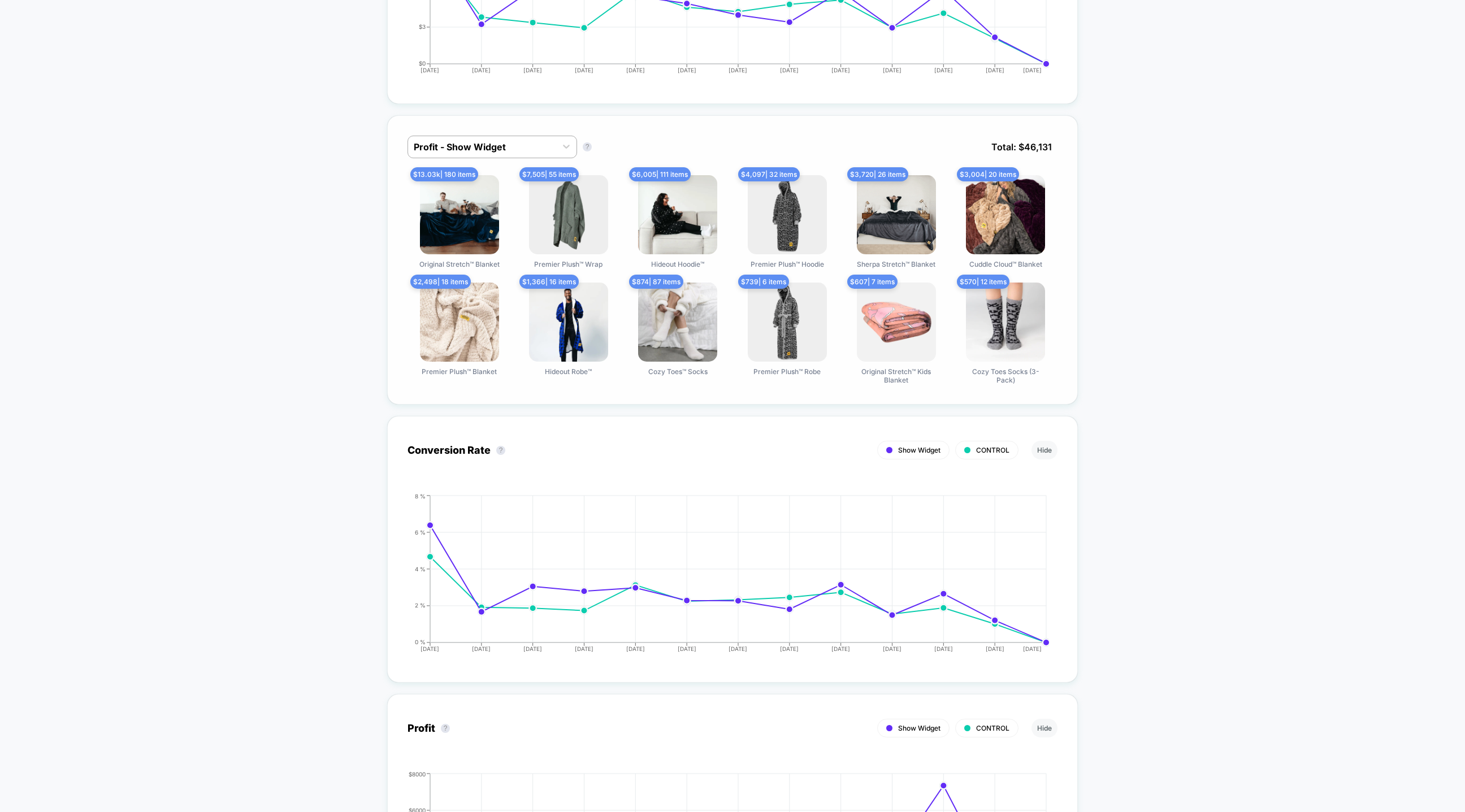
click at [507, 173] on div "Profit - Show Widget Profit - Show Widget ? Total: $ 46,131" at bounding box center [732, 155] width 650 height 39
click at [512, 150] on div at bounding box center [482, 146] width 137 height 13
click at [493, 187] on div "Profit - CONTROL" at bounding box center [492, 195] width 169 height 20
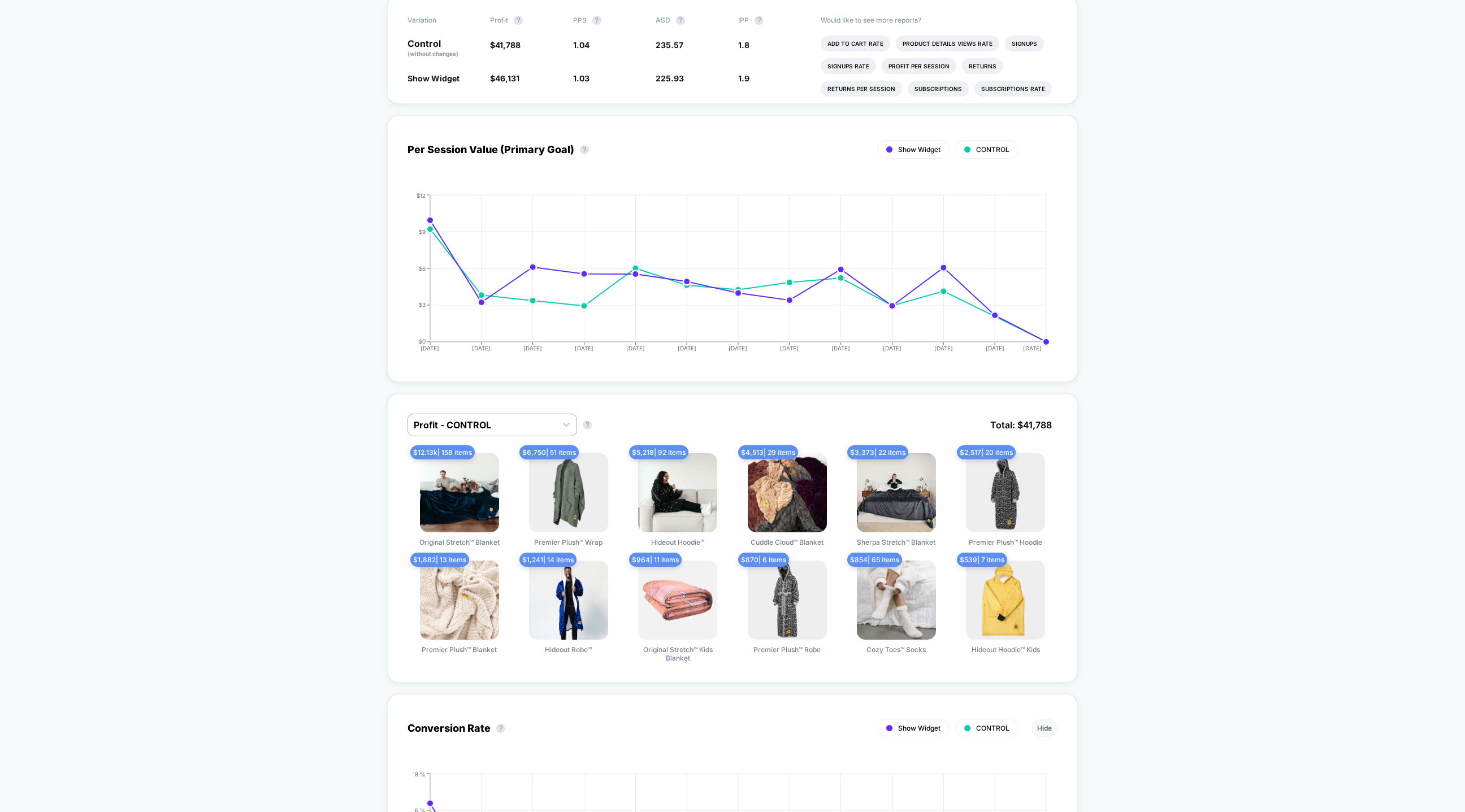
scroll to position [0, 0]
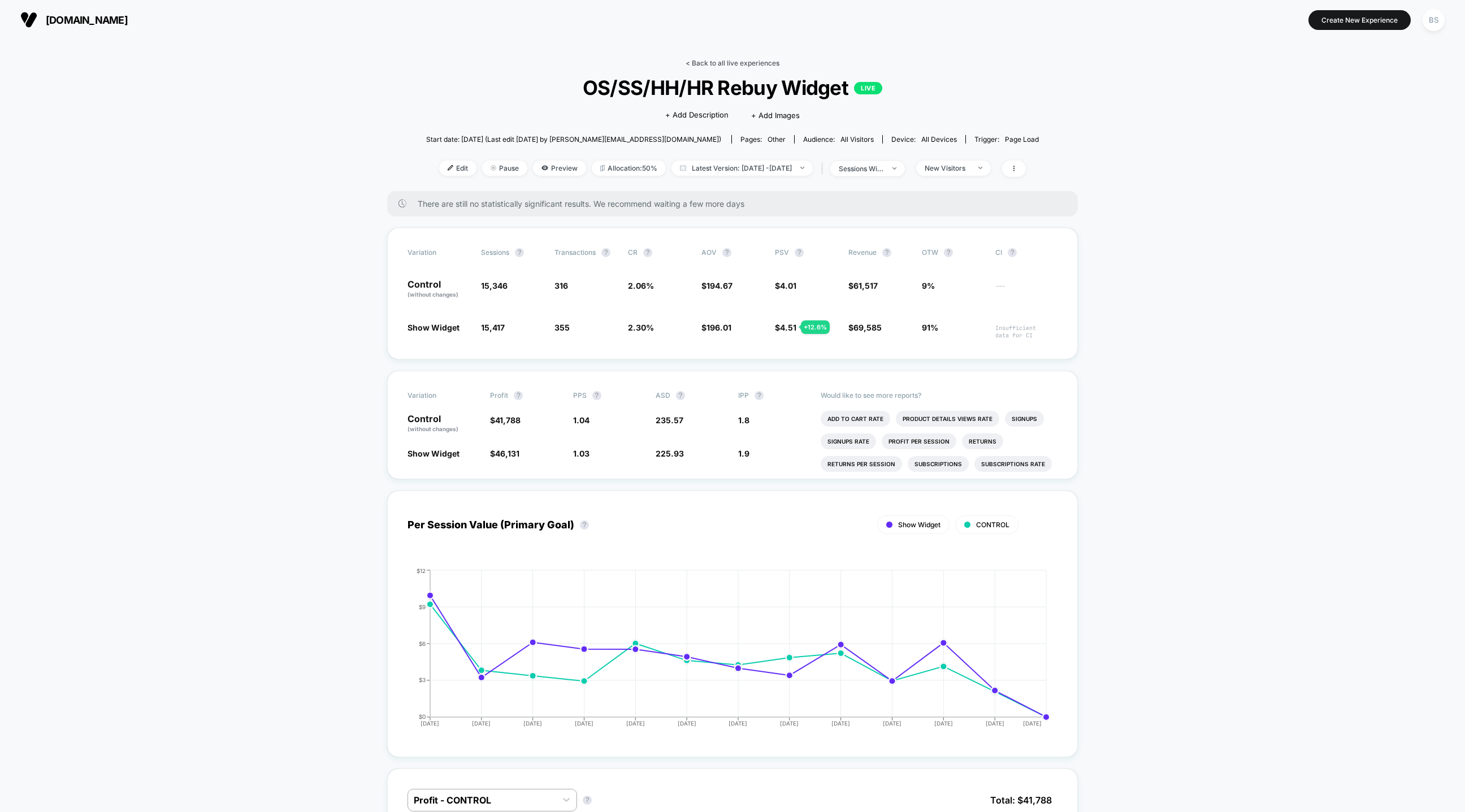
click at [725, 64] on link "< Back to all live experiences" at bounding box center [732, 63] width 94 height 8
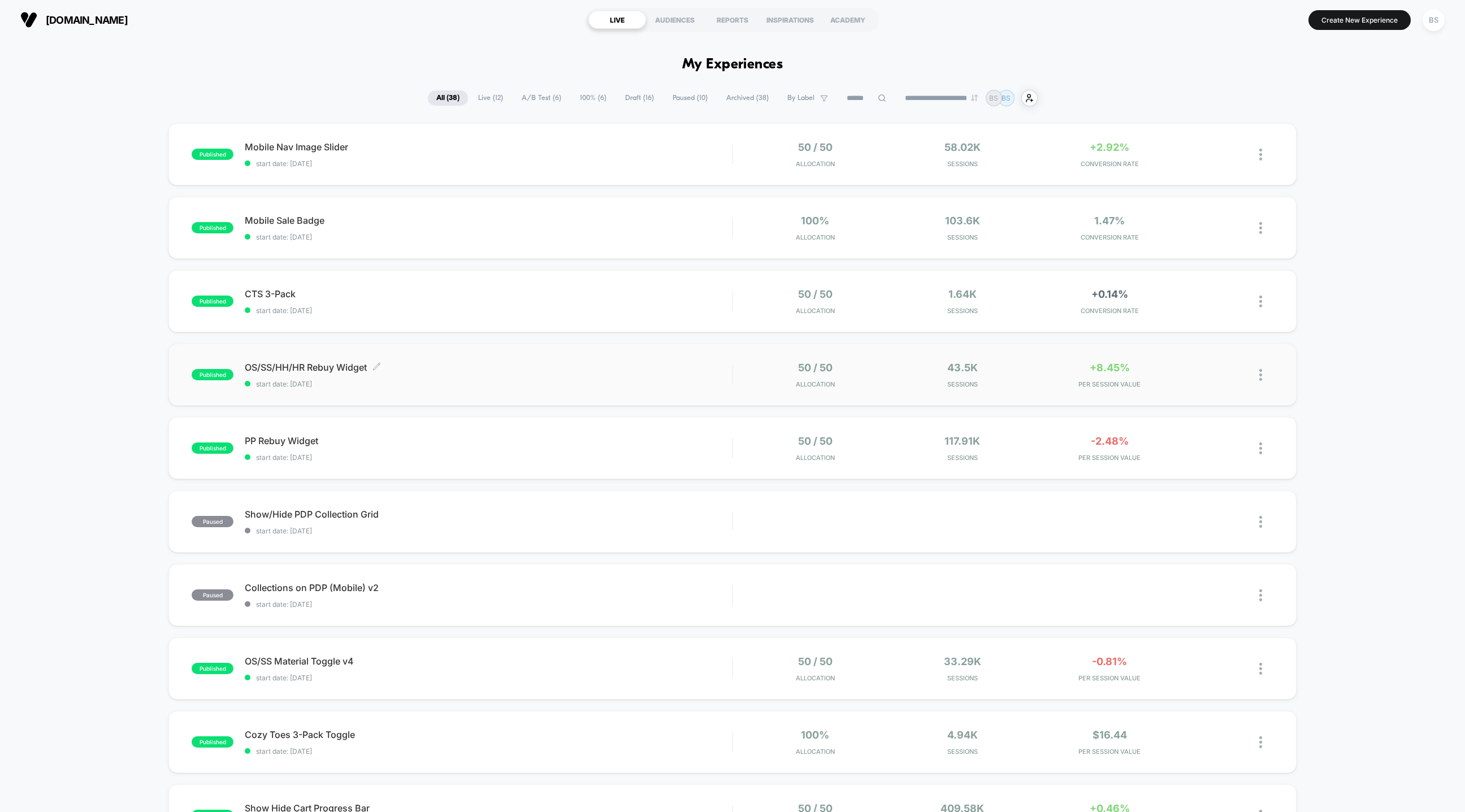
click at [679, 382] on span "start date: [DATE]" at bounding box center [488, 383] width 487 height 8
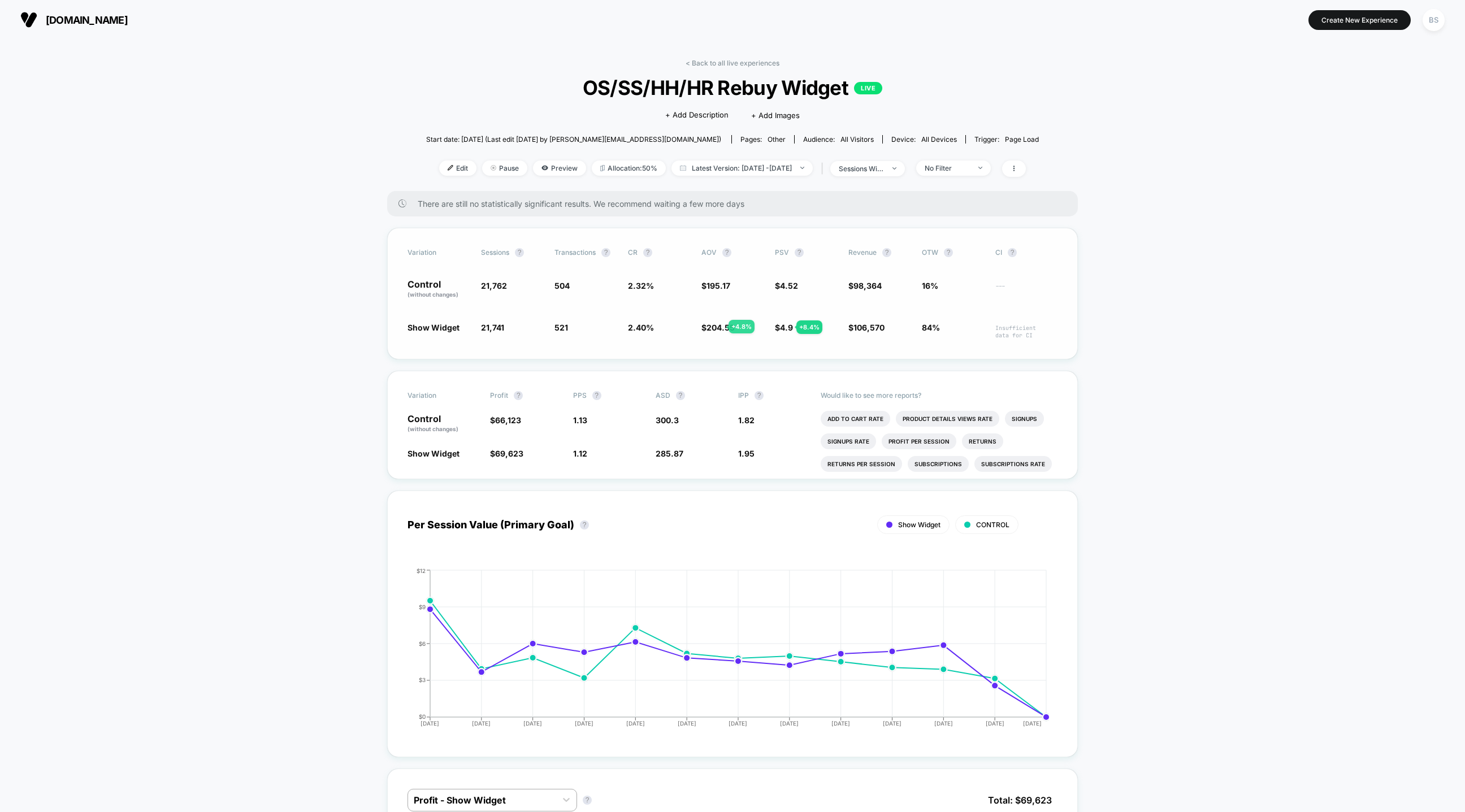
click at [715, 326] on span "204.55" at bounding box center [720, 327] width 29 height 10
click at [693, 61] on link "< Back to all live experiences" at bounding box center [732, 63] width 94 height 8
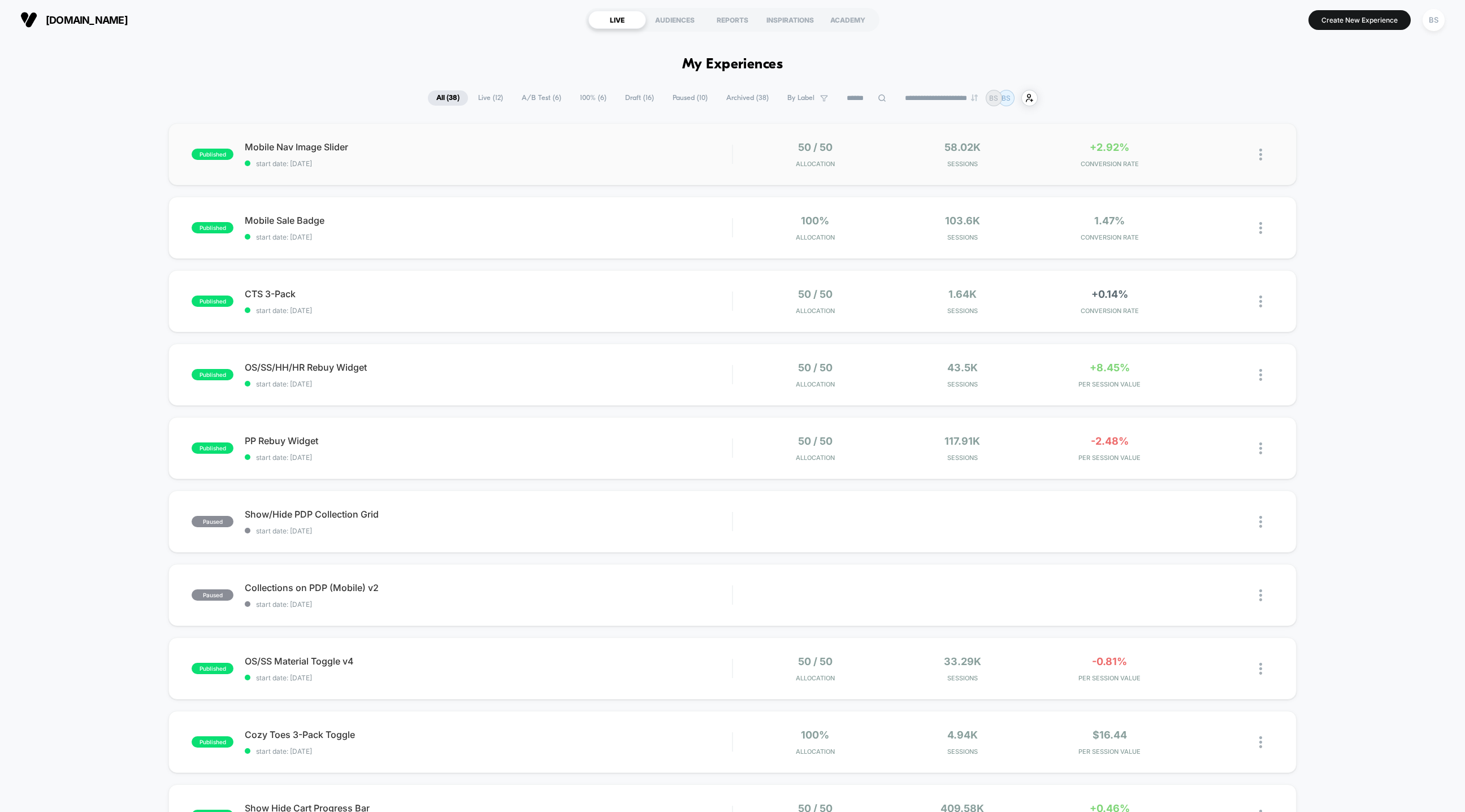
click at [641, 169] on div "published Mobile Nav Image Slider start date: [DATE] 50 / 50 Allocation 58.02k …" at bounding box center [733, 154] width 1128 height 62
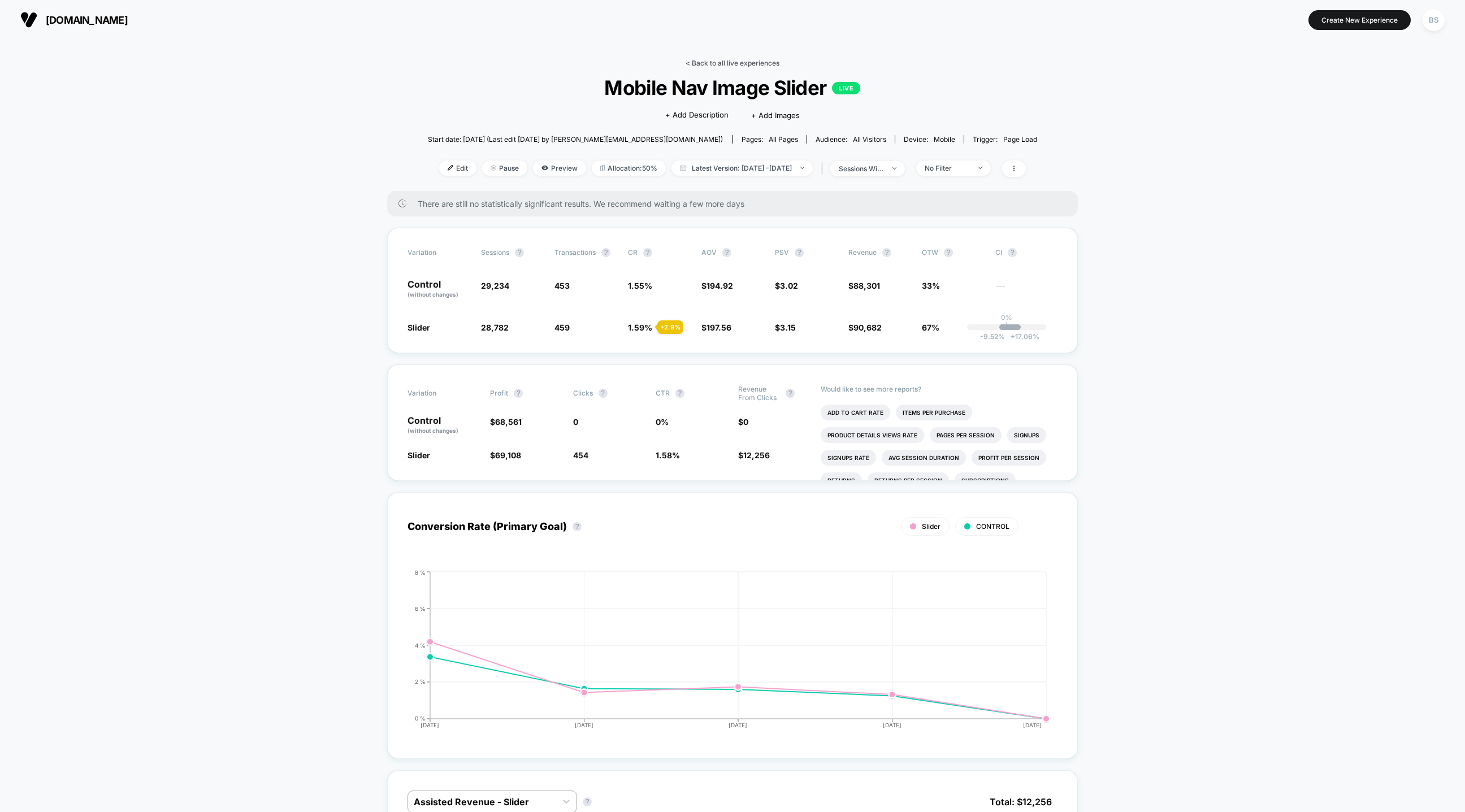
click at [713, 62] on link "< Back to all live experiences" at bounding box center [732, 63] width 94 height 8
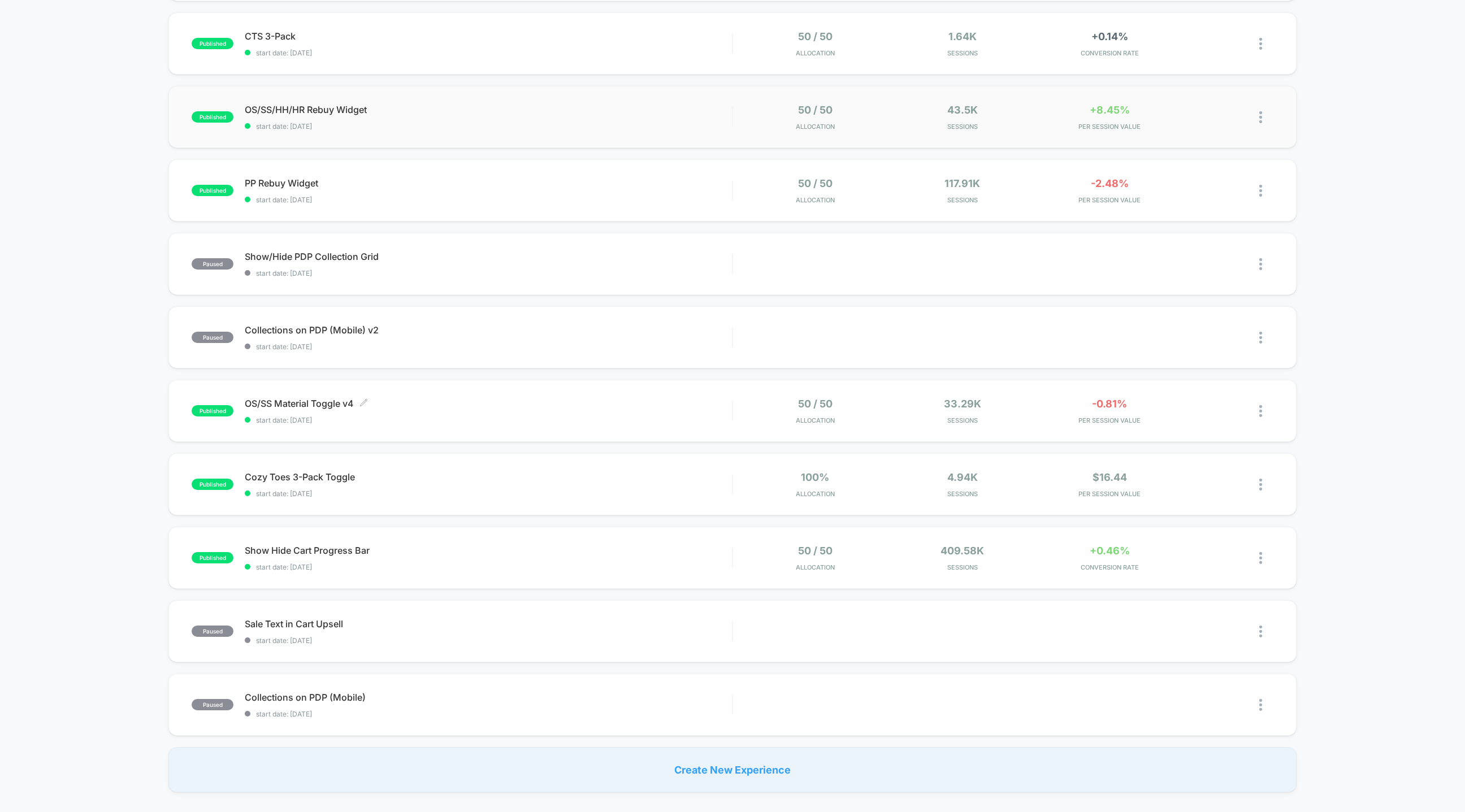
scroll to position [319, 0]
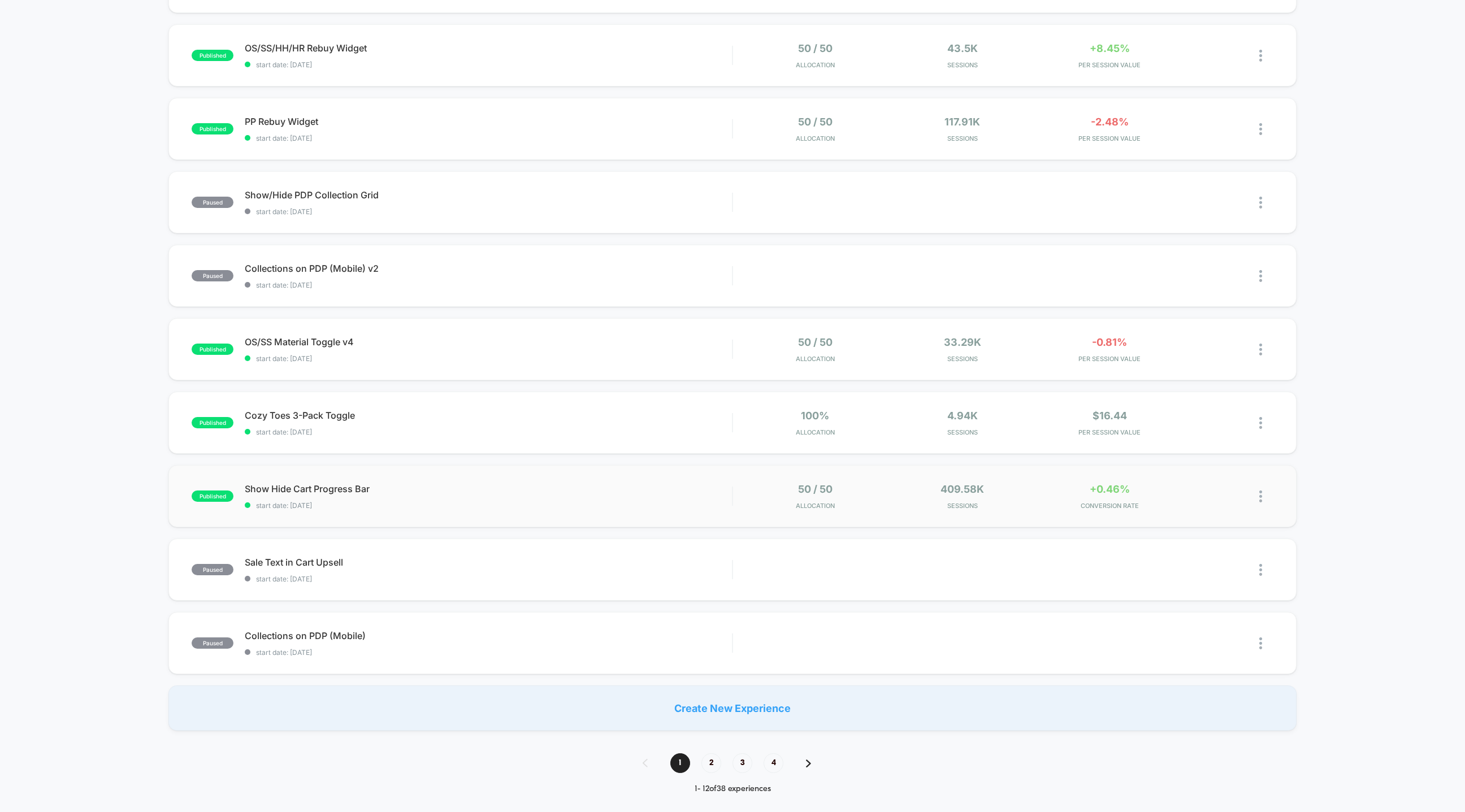
click at [565, 509] on div "published Show Hide Cart Progress Bar start date: 8/17/2025 50 / 50 Allocation …" at bounding box center [733, 496] width 1128 height 62
